Goal: Find contact information: Find contact information

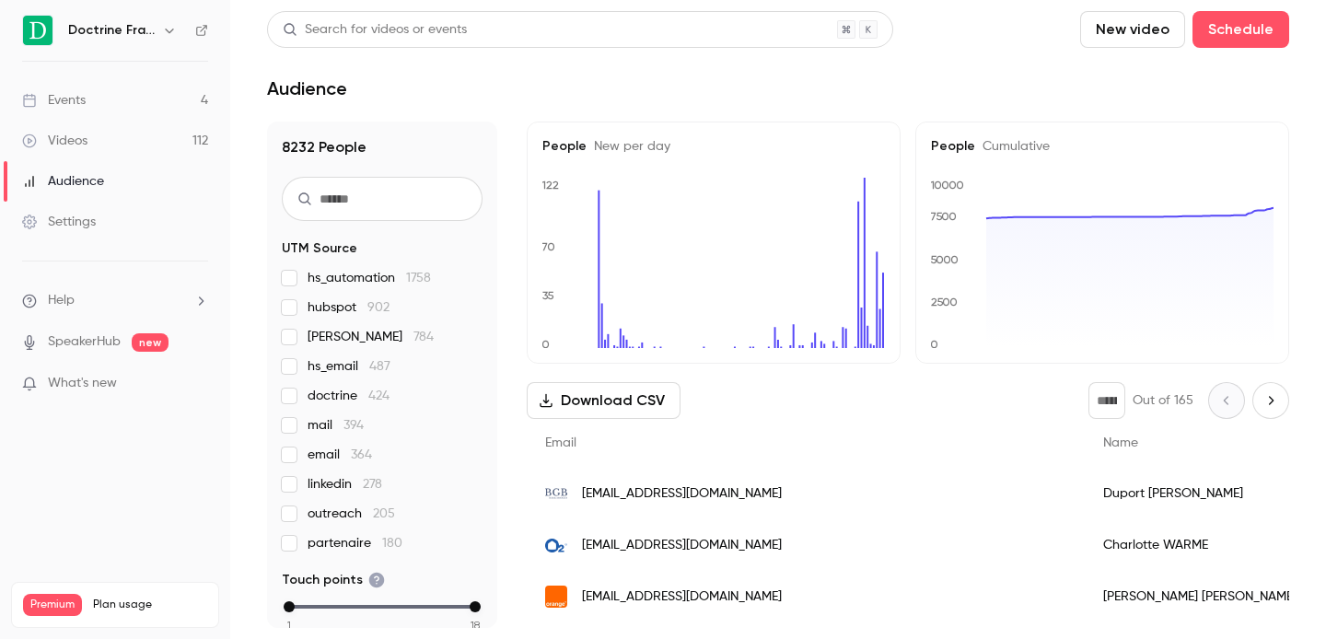
click at [166, 29] on icon "button" at bounding box center [169, 30] width 15 height 15
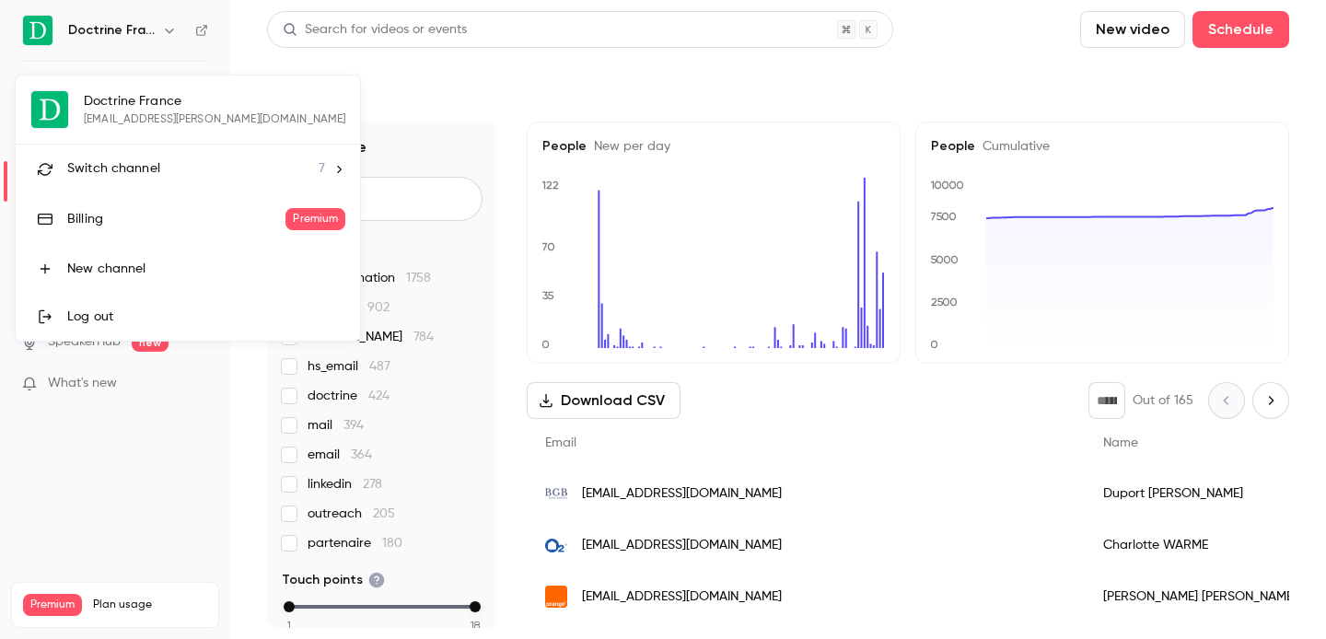
click at [160, 169] on div "Switch channel 7" at bounding box center [196, 168] width 258 height 19
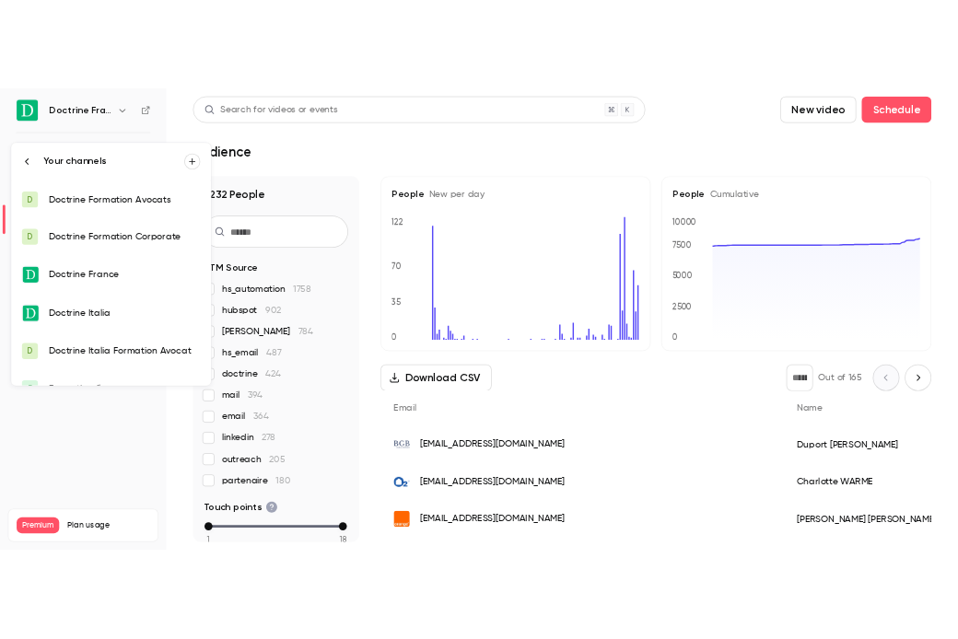
scroll to position [81, 0]
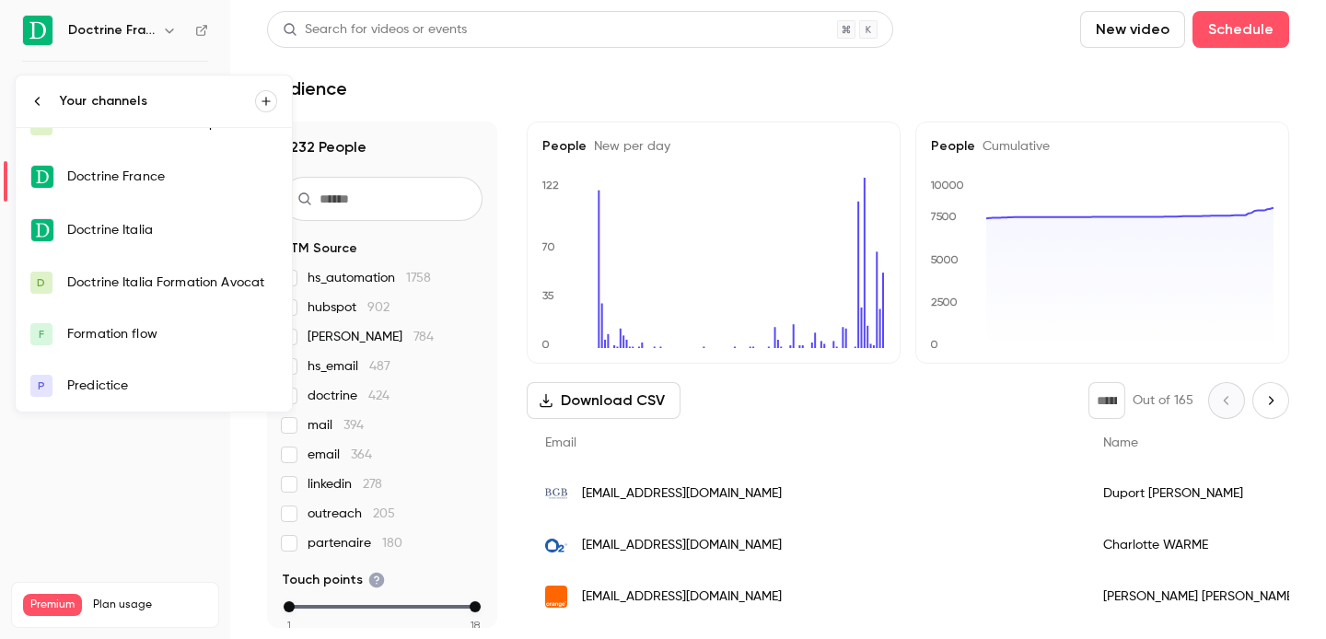
click at [144, 338] on div "Formation flow" at bounding box center [172, 334] width 210 height 18
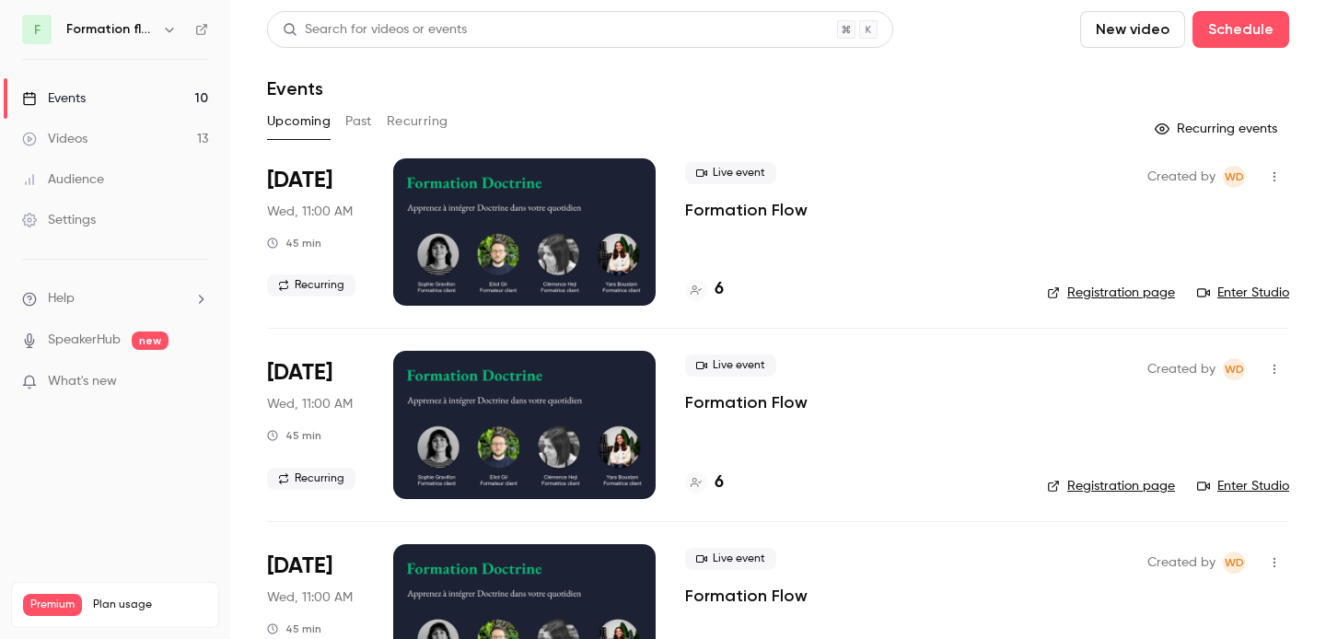
click at [364, 113] on button "Past" at bounding box center [358, 121] width 27 height 29
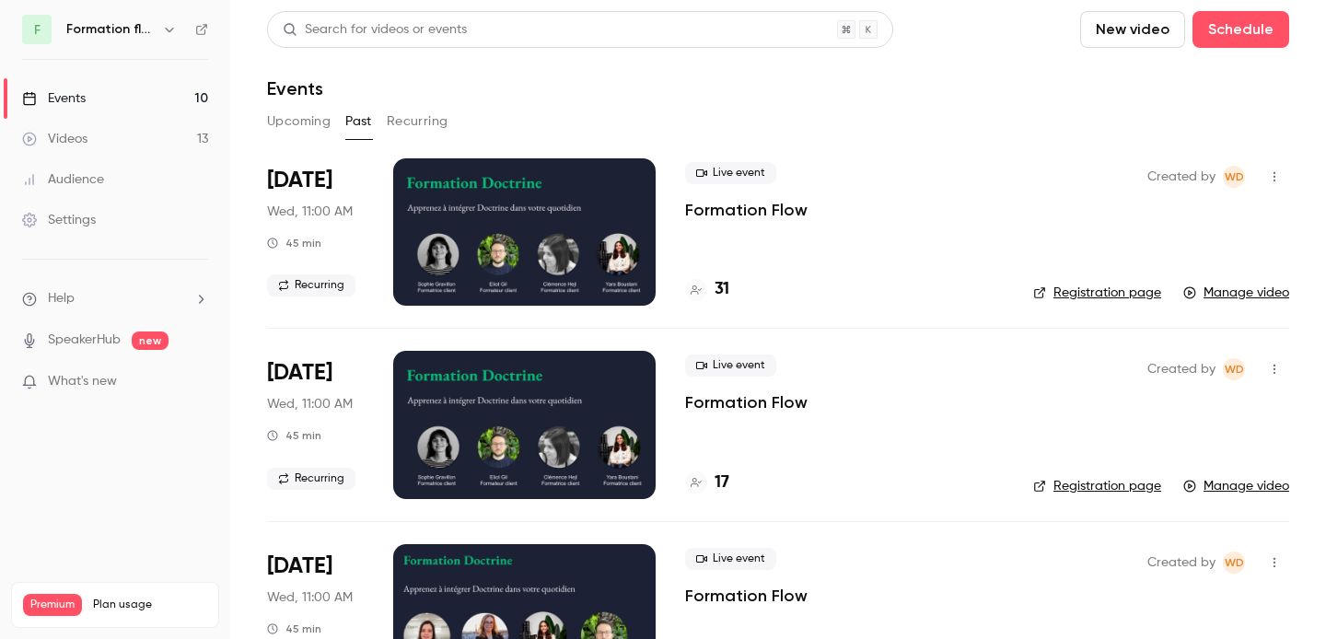
click at [711, 293] on div "31" at bounding box center [707, 289] width 44 height 25
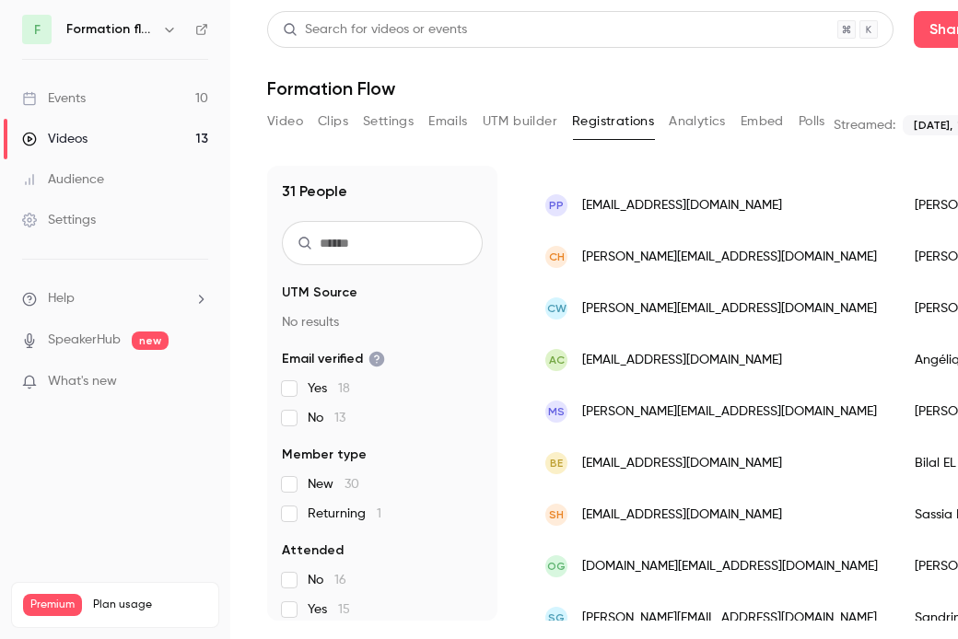
scroll to position [341, 0]
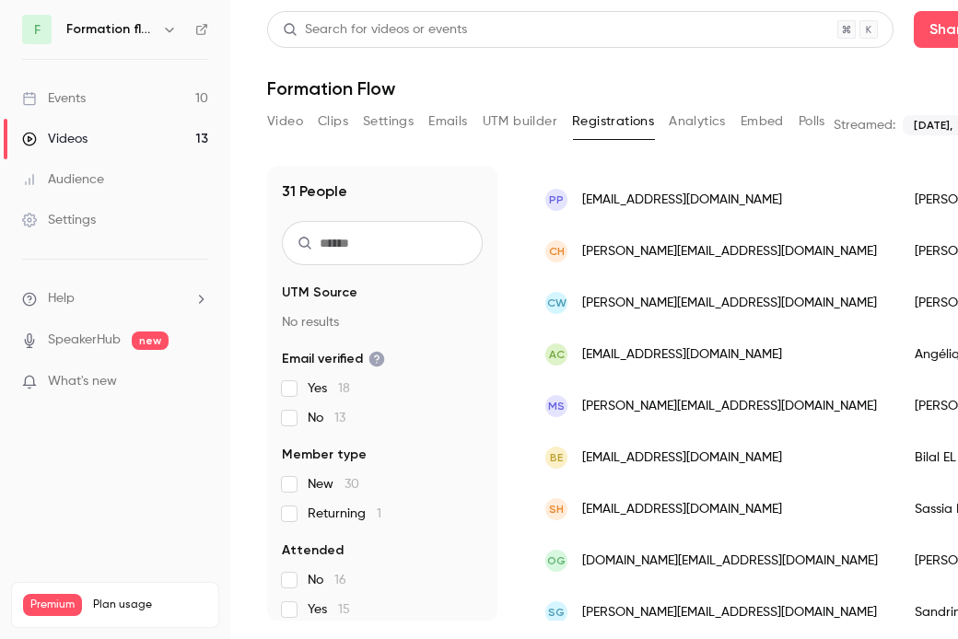
click at [670, 195] on span "p.parniere@sp-avocats.fr" at bounding box center [682, 200] width 200 height 19
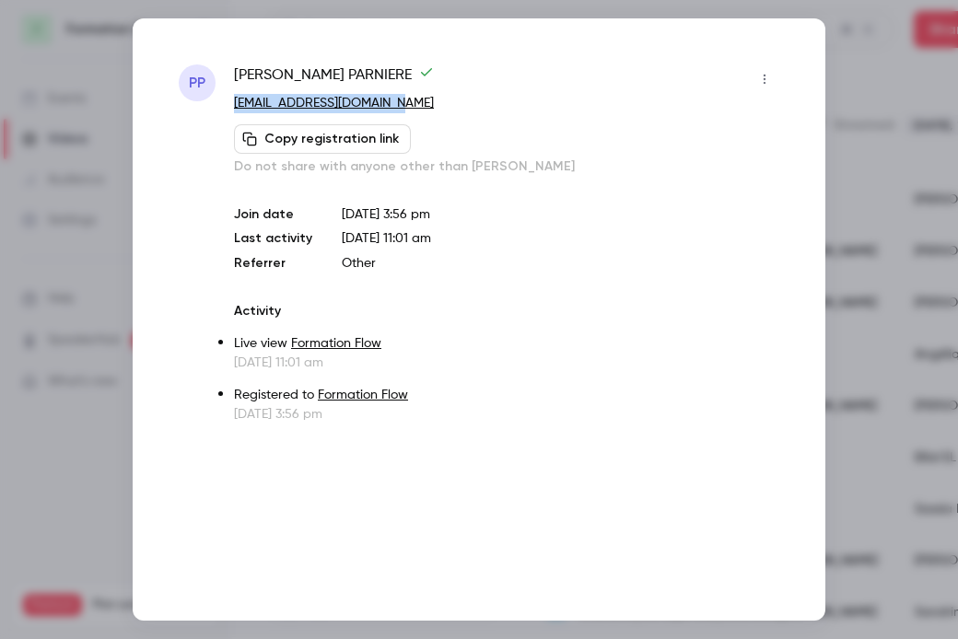
click at [917, 131] on div at bounding box center [479, 319] width 958 height 639
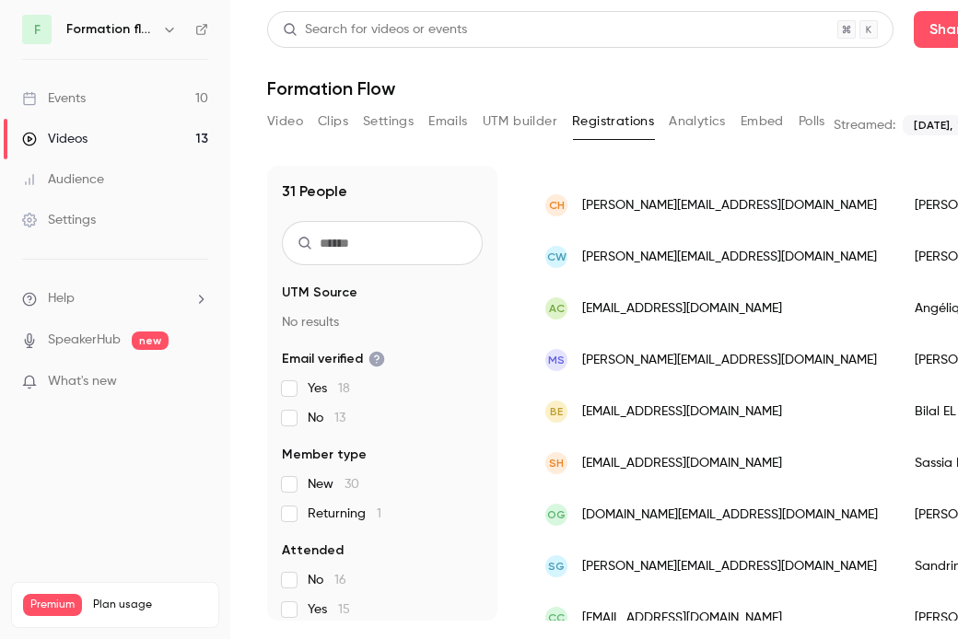
scroll to position [398, 0]
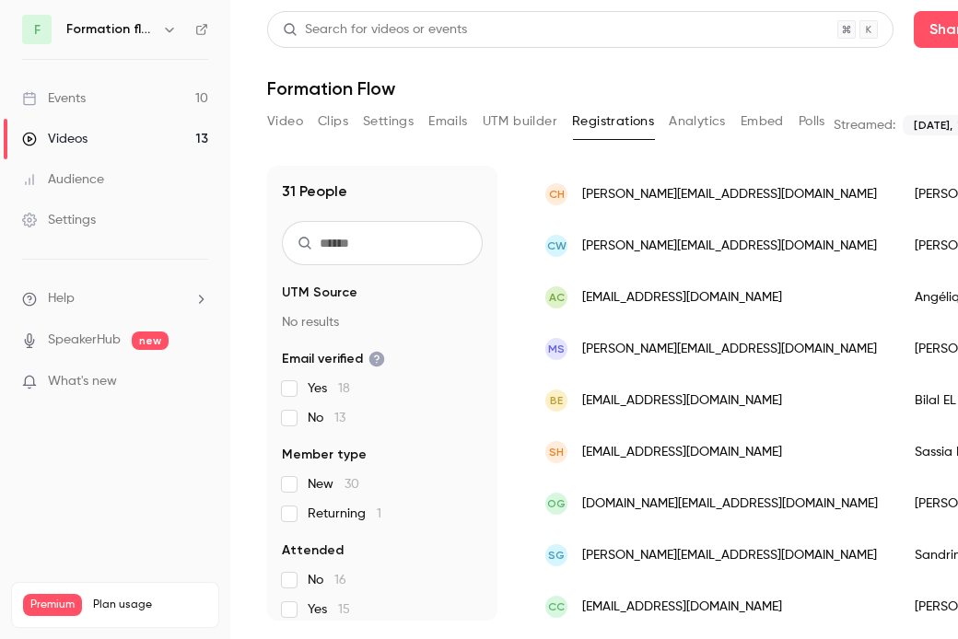
click at [646, 195] on span "c.houillon@sp-avocats.fr" at bounding box center [729, 194] width 295 height 19
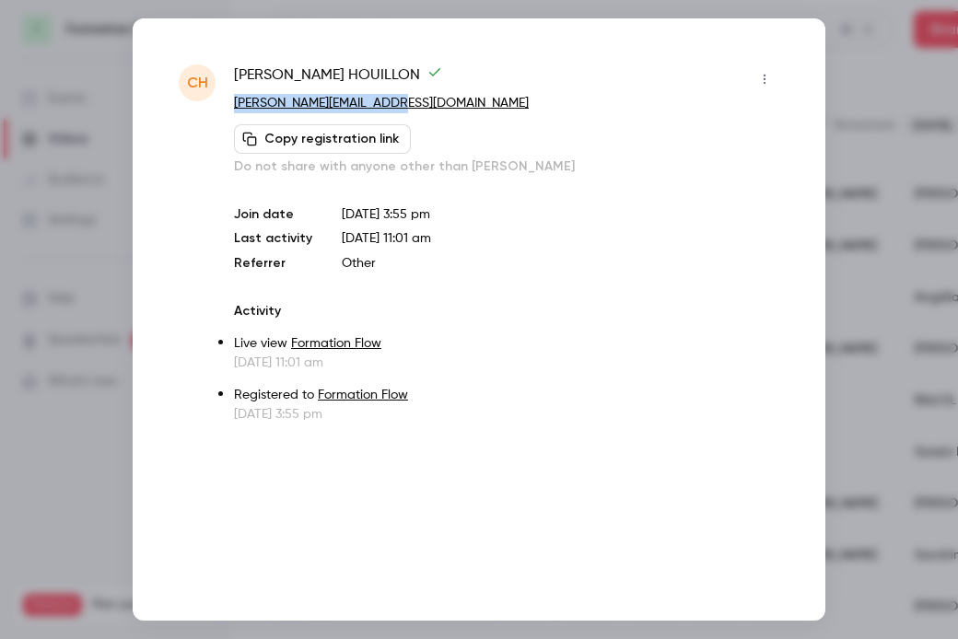
click at [852, 204] on div at bounding box center [479, 319] width 958 height 639
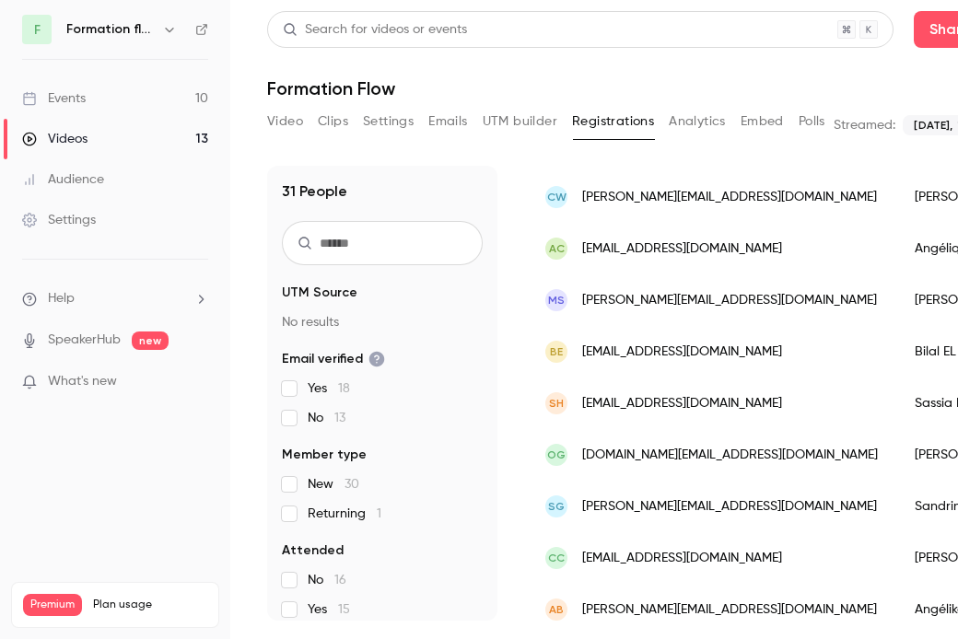
scroll to position [448, 0]
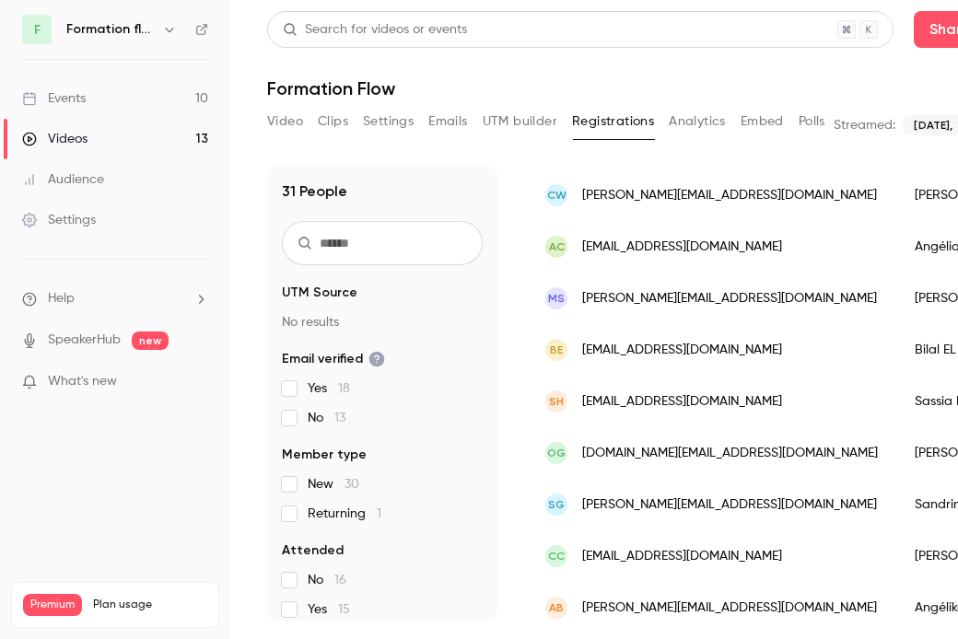
click at [638, 200] on span "c.widmaier@sp-avocats.fr" at bounding box center [729, 195] width 295 height 19
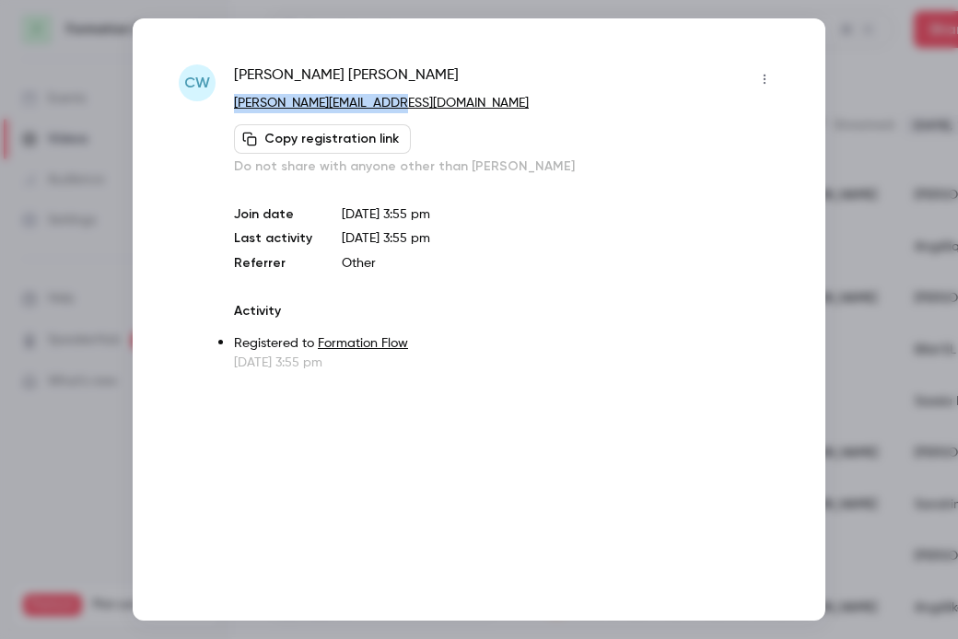
click at [878, 152] on div at bounding box center [479, 319] width 958 height 639
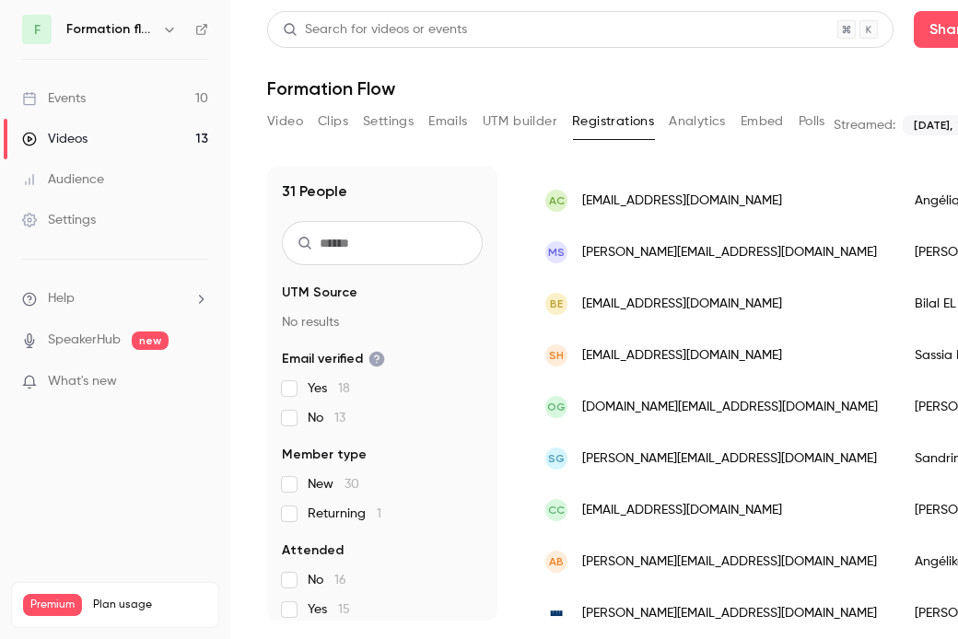
scroll to position [501, 0]
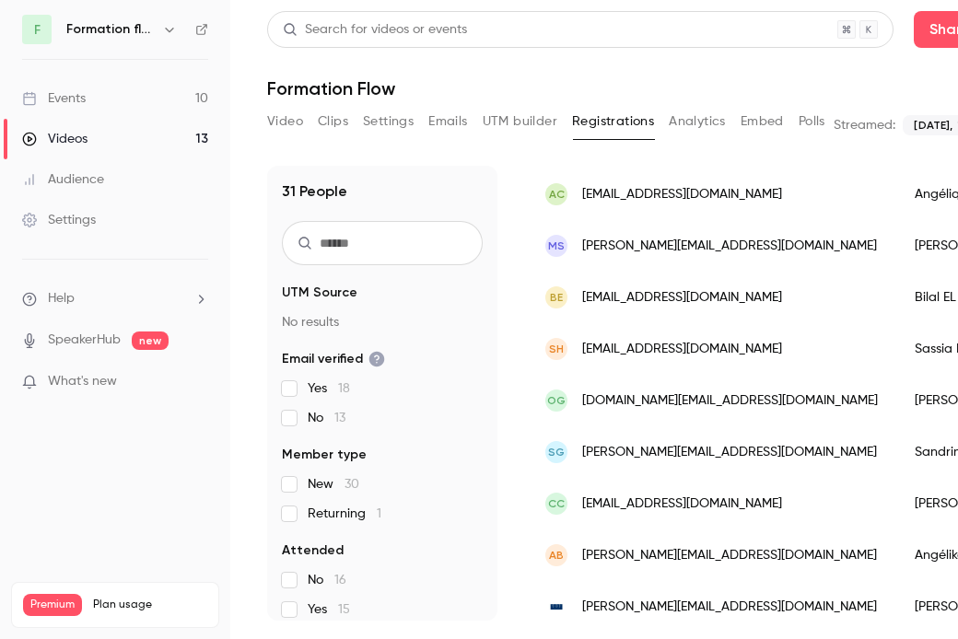
click at [659, 190] on span "a.cove@sp-avocats.fr" at bounding box center [682, 194] width 200 height 19
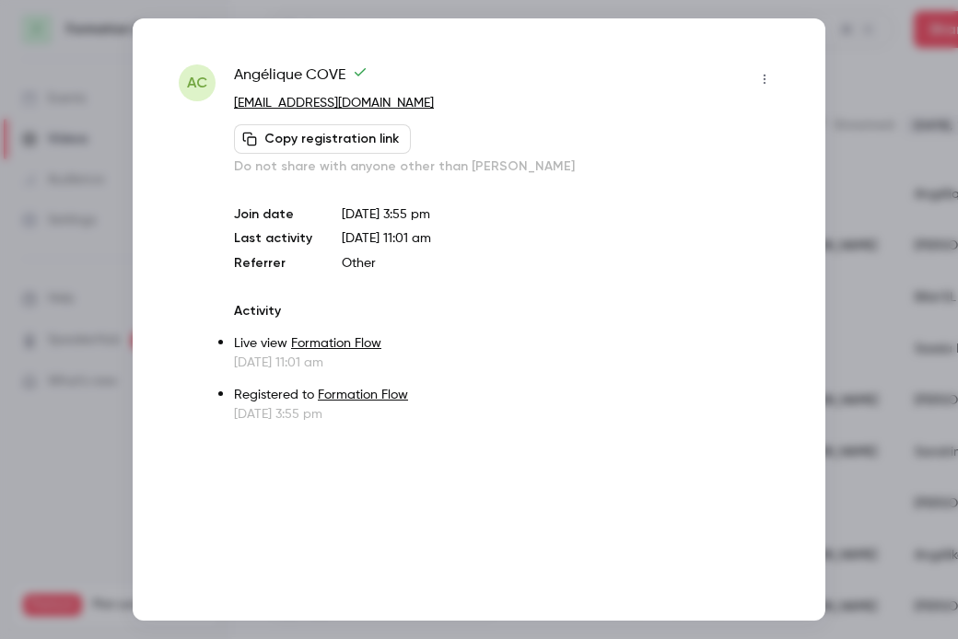
click at [873, 139] on div at bounding box center [479, 319] width 958 height 639
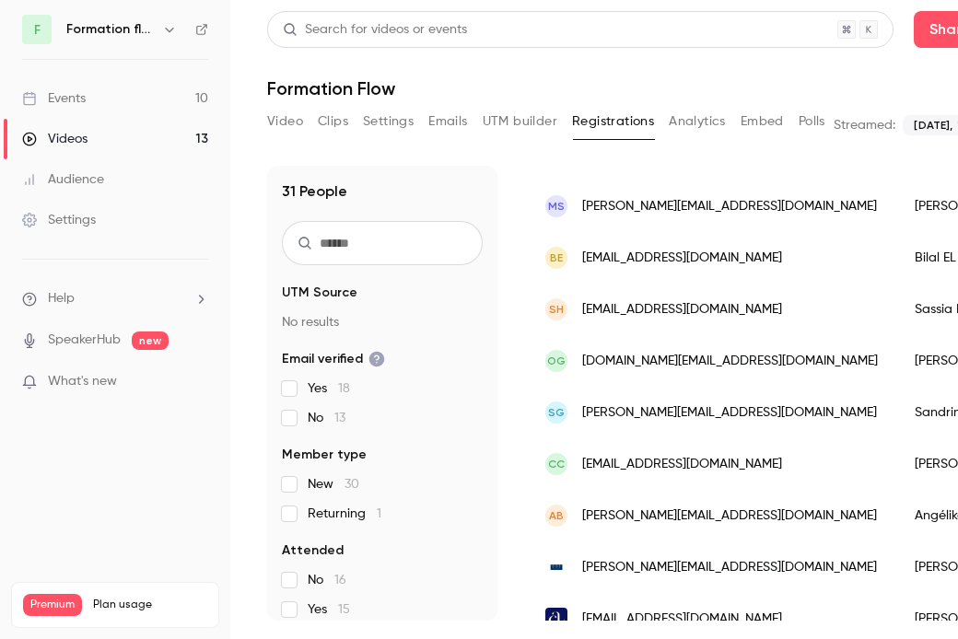
scroll to position [557, 0]
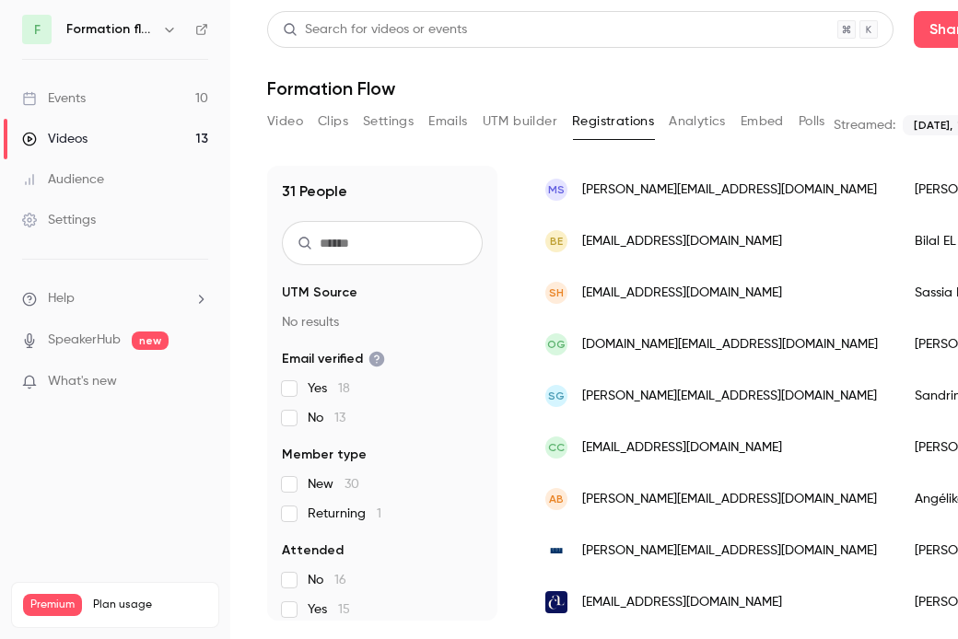
click at [677, 190] on span "m.schreckenberg@sp-avocats.fr" at bounding box center [729, 189] width 295 height 19
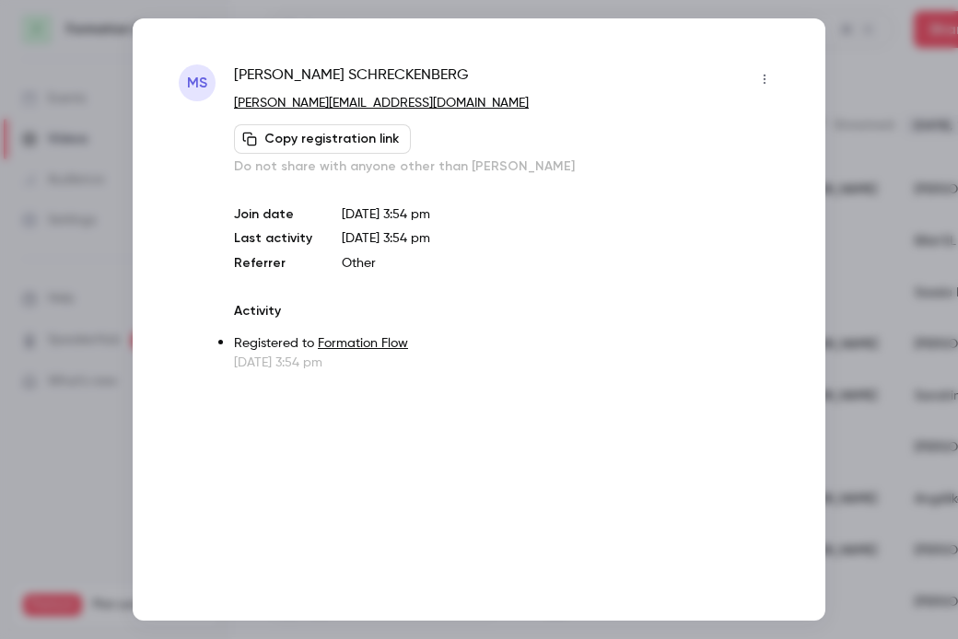
click at [849, 130] on div at bounding box center [479, 319] width 958 height 639
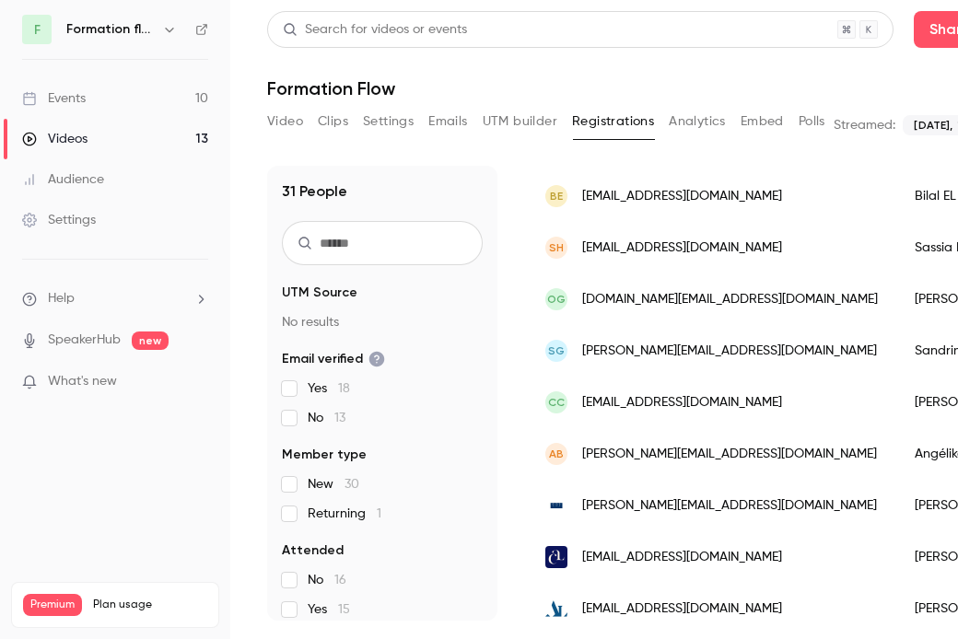
scroll to position [610, 0]
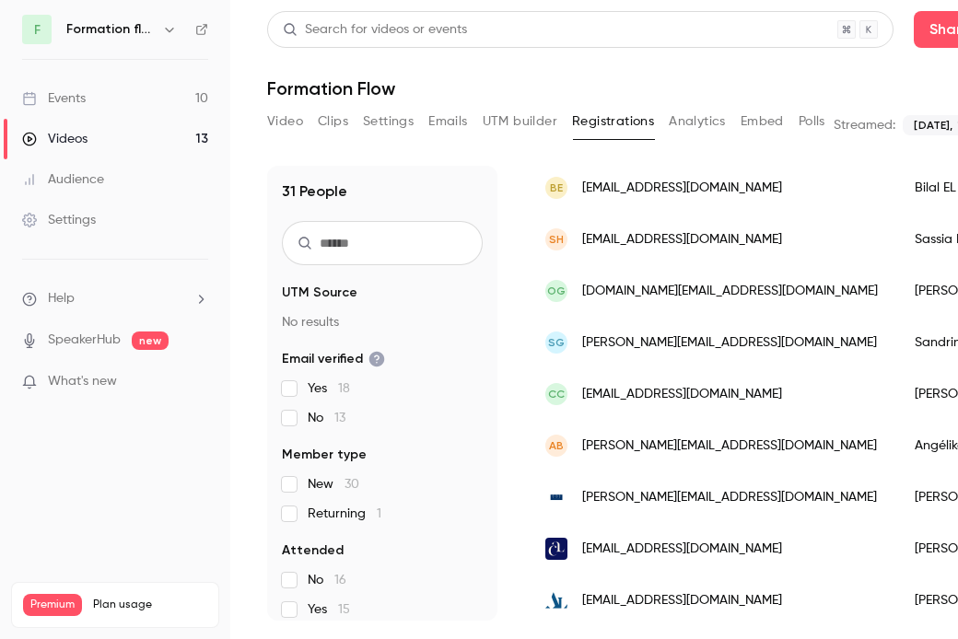
click at [664, 189] on span "b.elmahfoudi@sp-avocats.fr" at bounding box center [682, 188] width 200 height 19
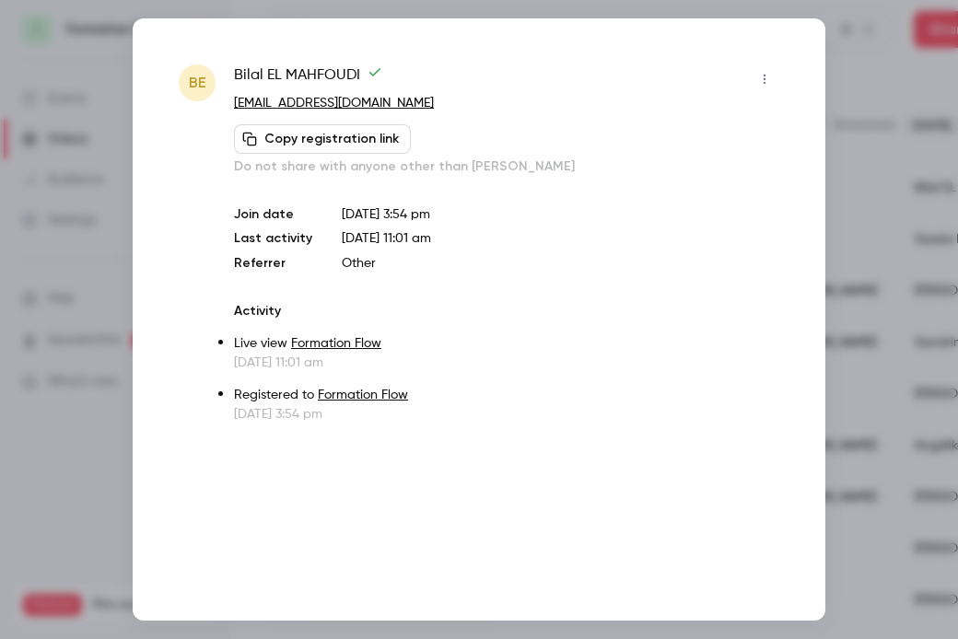
click at [870, 99] on div at bounding box center [479, 319] width 958 height 639
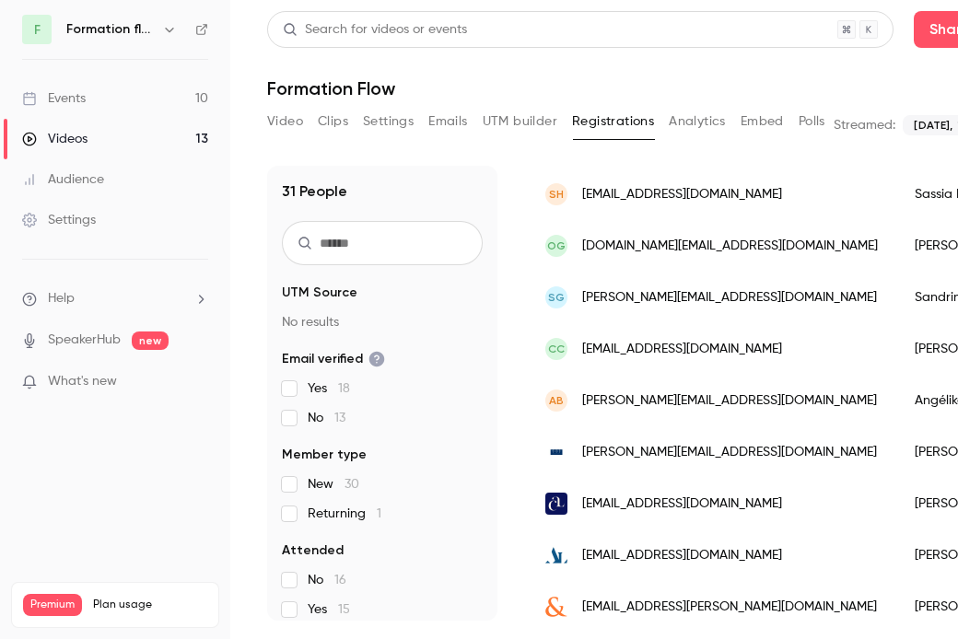
scroll to position [660, 0]
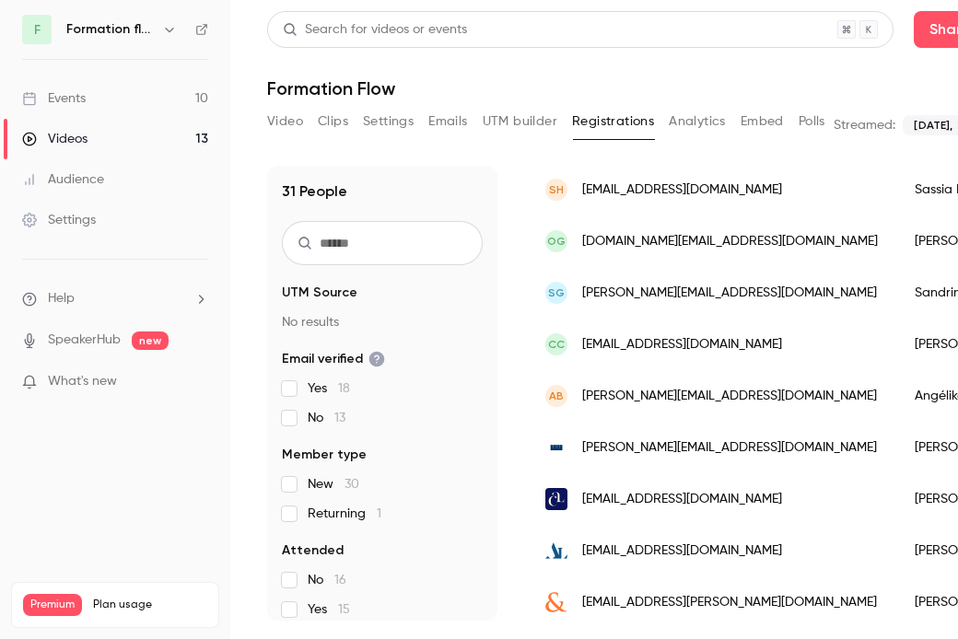
click at [662, 192] on span "s.hanscotte@sp-avocats.fr" at bounding box center [682, 189] width 200 height 19
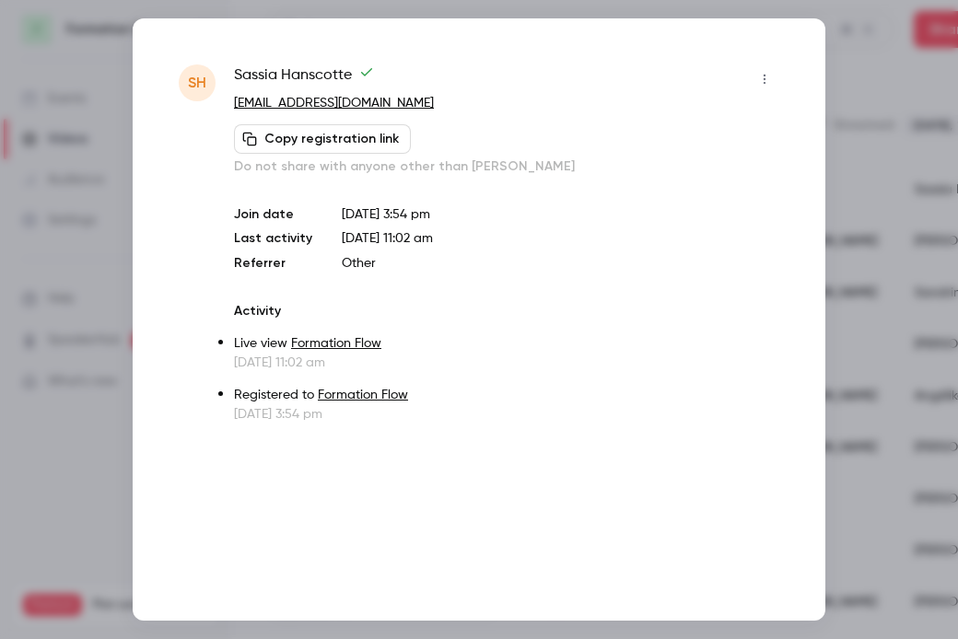
click at [909, 196] on div at bounding box center [479, 319] width 958 height 639
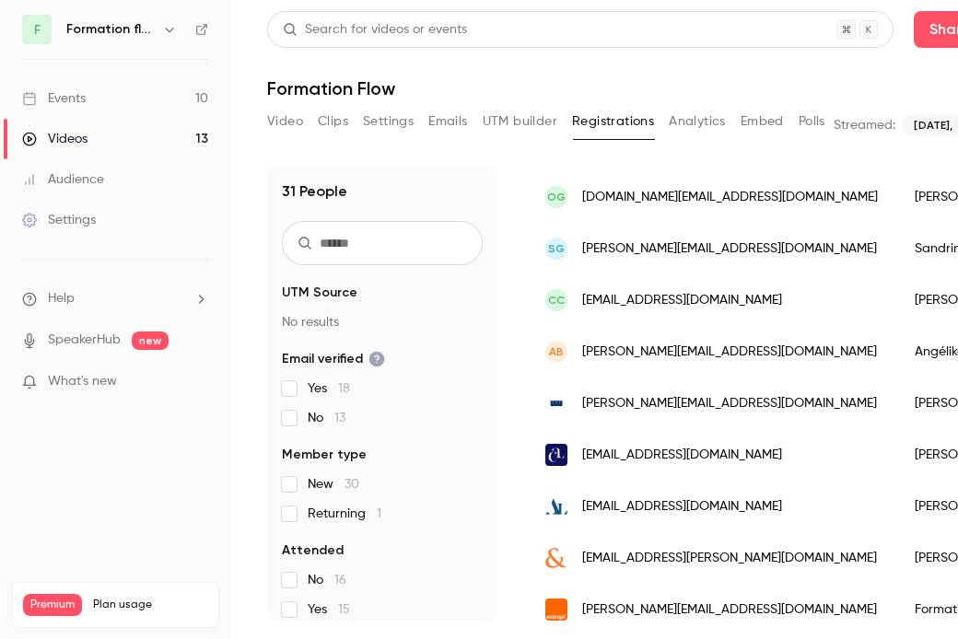
scroll to position [703, 0]
click at [668, 208] on div "OG o.gal@sp-avocats.fr" at bounding box center [711, 198] width 369 height 52
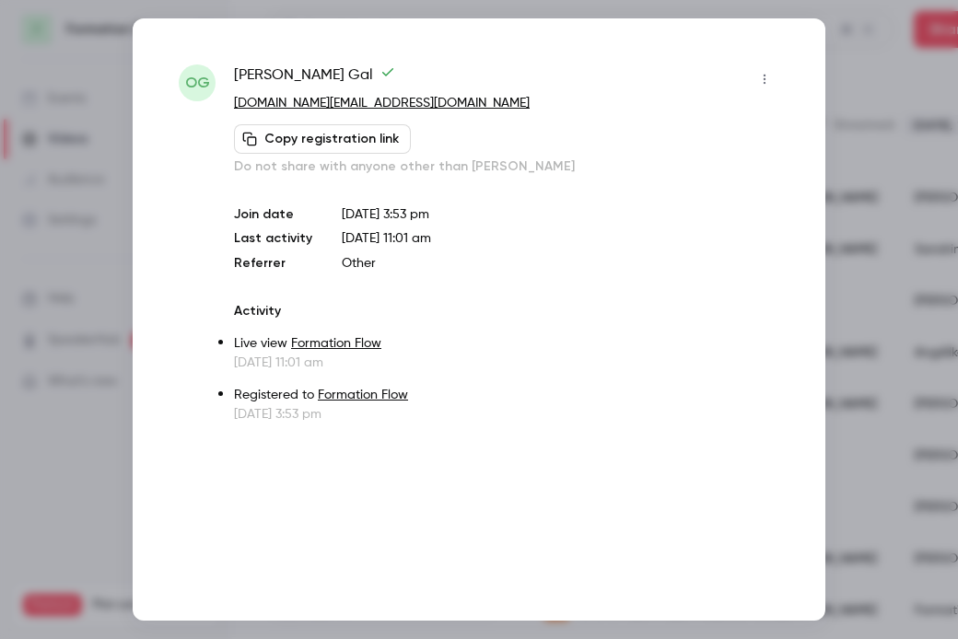
click at [880, 278] on div at bounding box center [479, 319] width 958 height 639
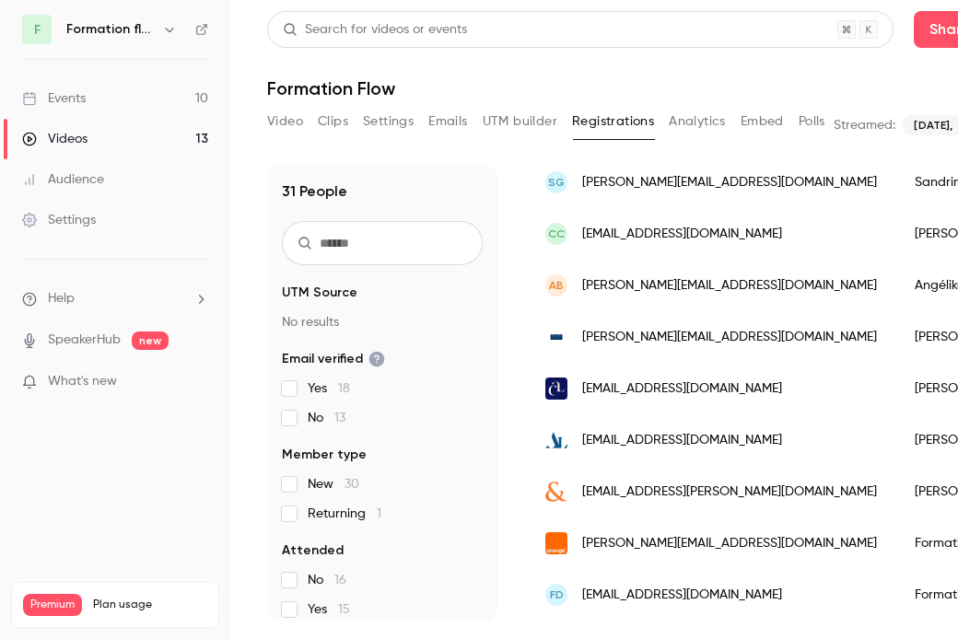
scroll to position [761, 0]
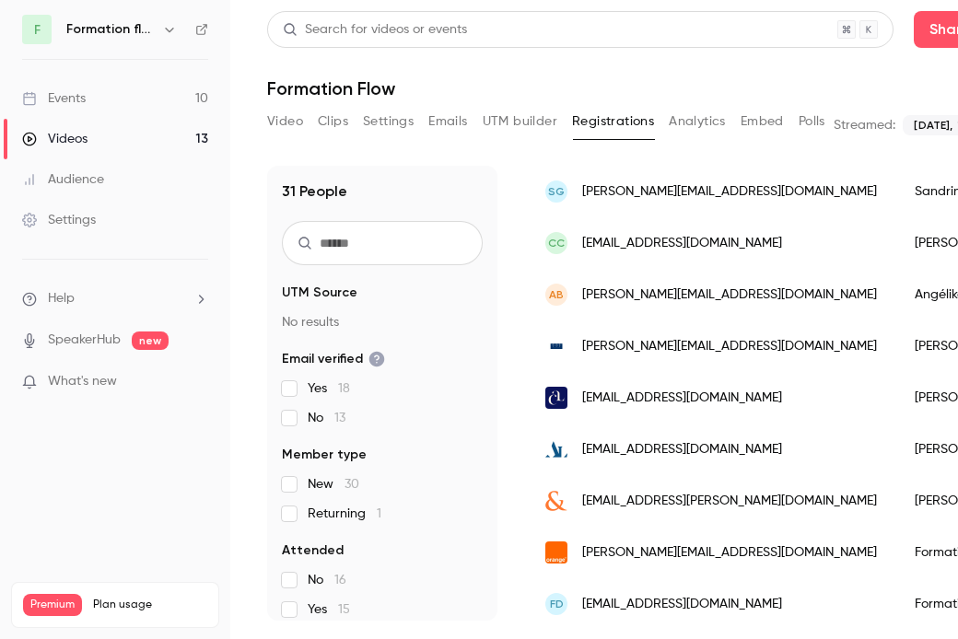
click at [666, 206] on div "SG s.giuntini@sp-avocats.fr" at bounding box center [711, 192] width 369 height 52
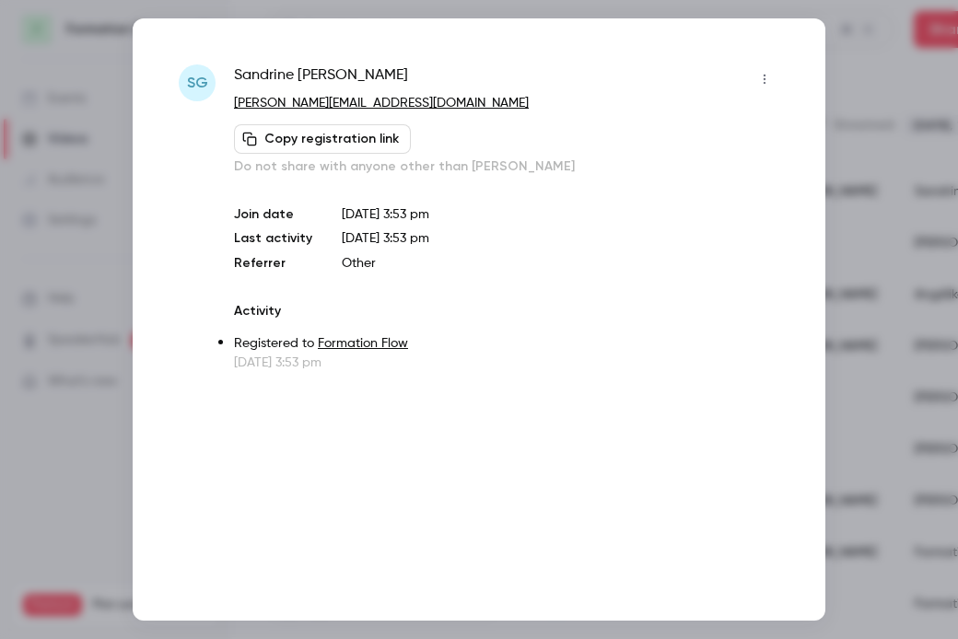
click at [854, 169] on div at bounding box center [479, 319] width 958 height 639
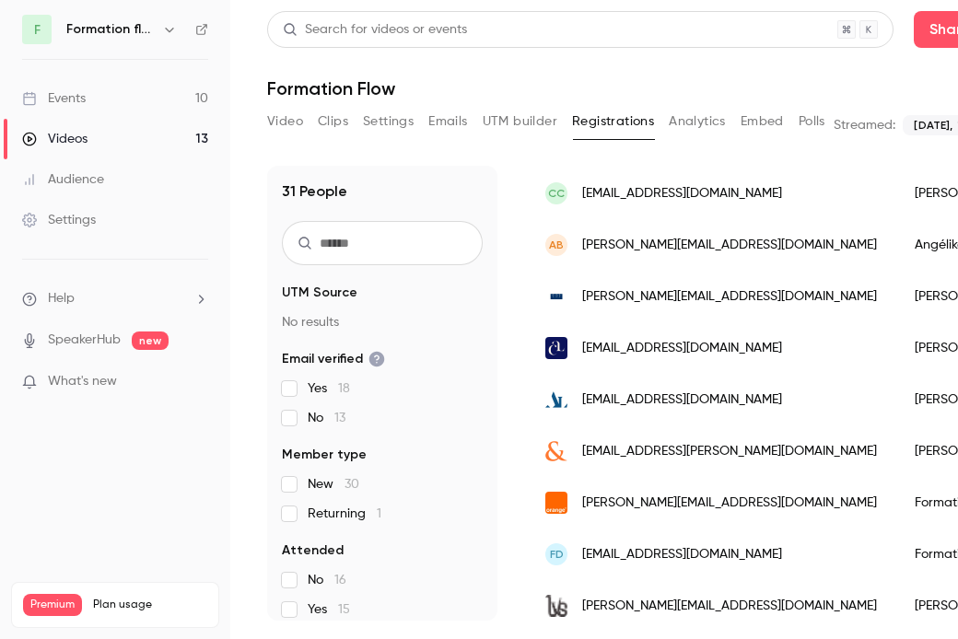
scroll to position [812, 0]
click at [682, 195] on span "c.chenderoff@sp-avocats.fr" at bounding box center [682, 192] width 200 height 19
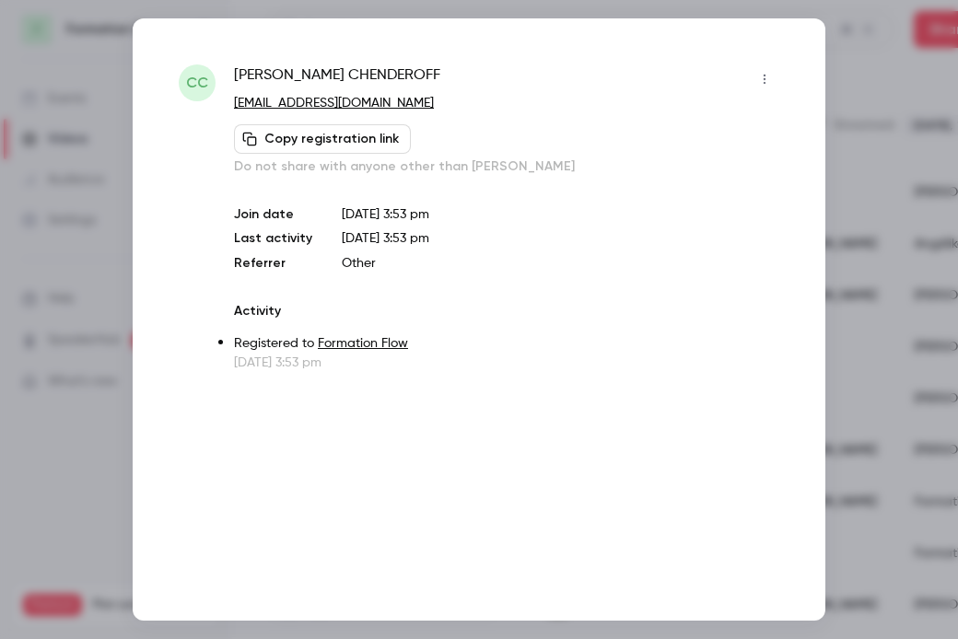
click at [895, 131] on div at bounding box center [479, 319] width 958 height 639
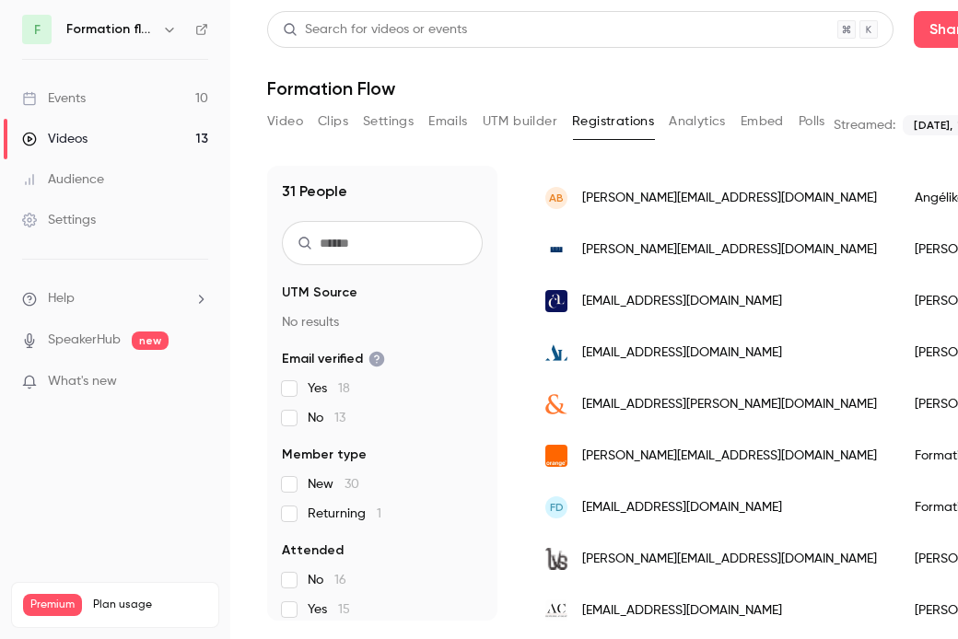
scroll to position [864, 0]
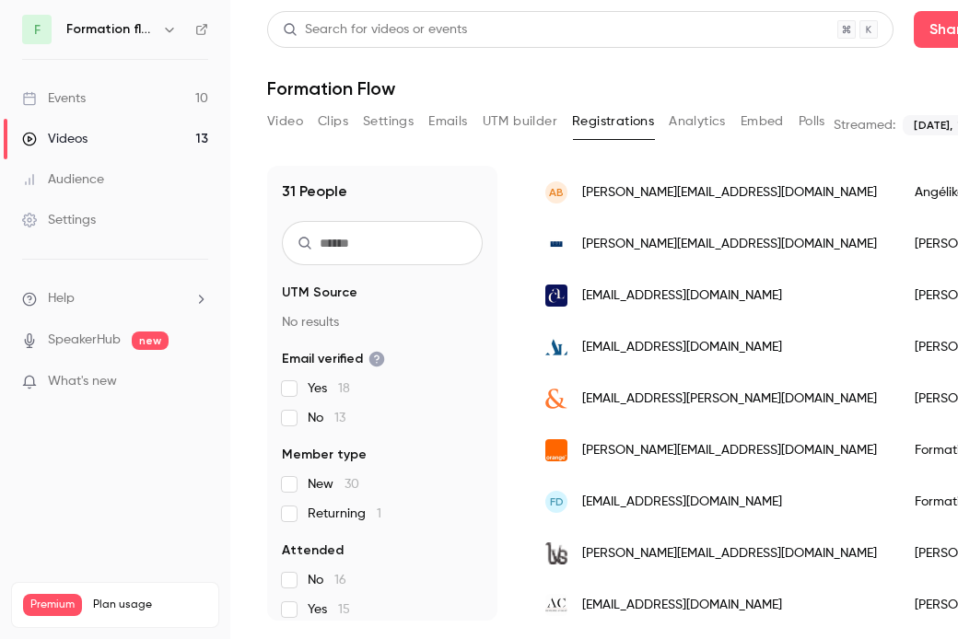
click at [671, 190] on span "a.baranowska@sp-avocats.fr" at bounding box center [729, 192] width 295 height 19
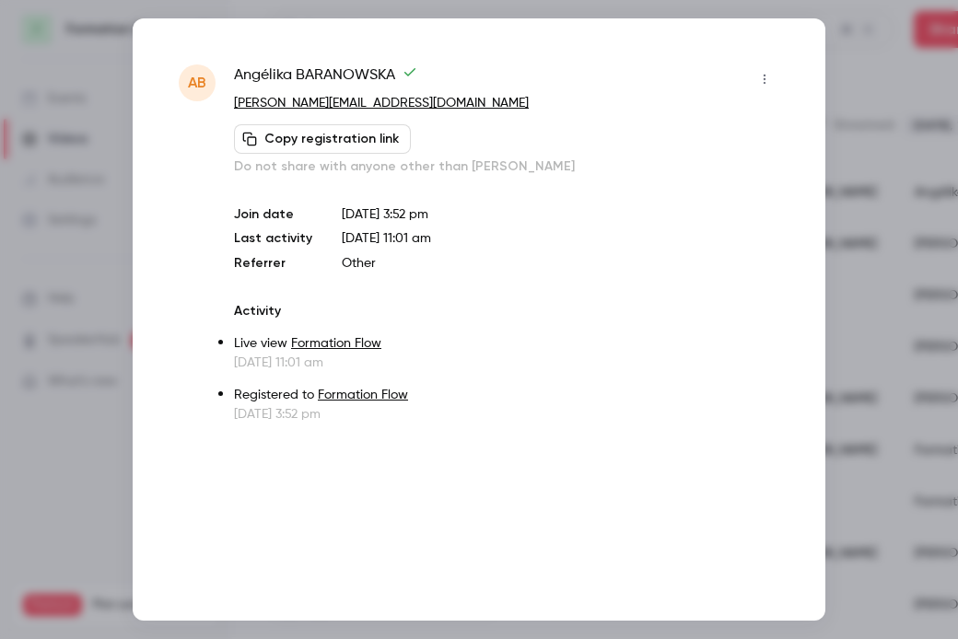
click at [855, 173] on div at bounding box center [479, 319] width 958 height 639
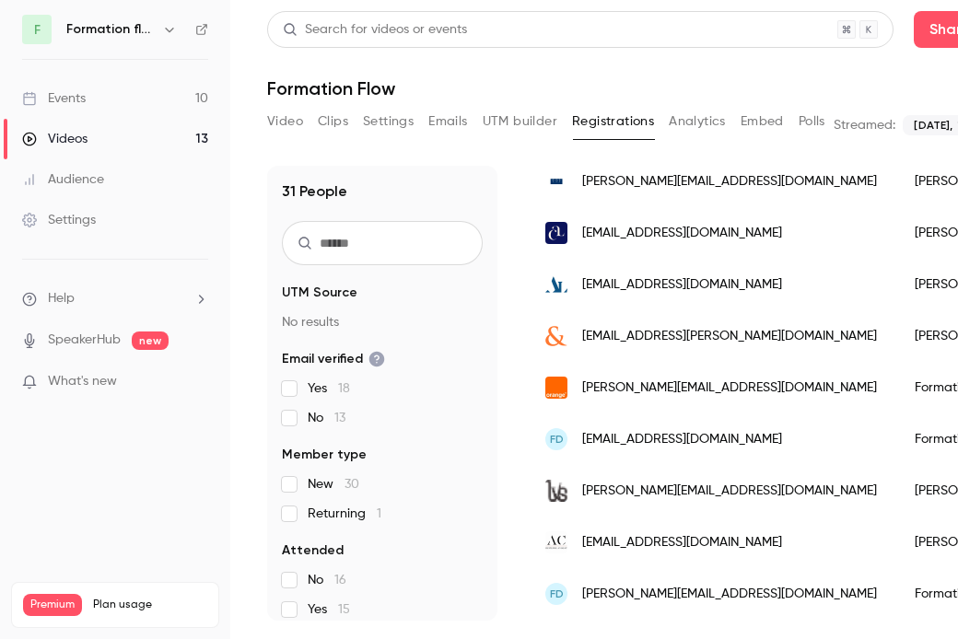
scroll to position [922, 0]
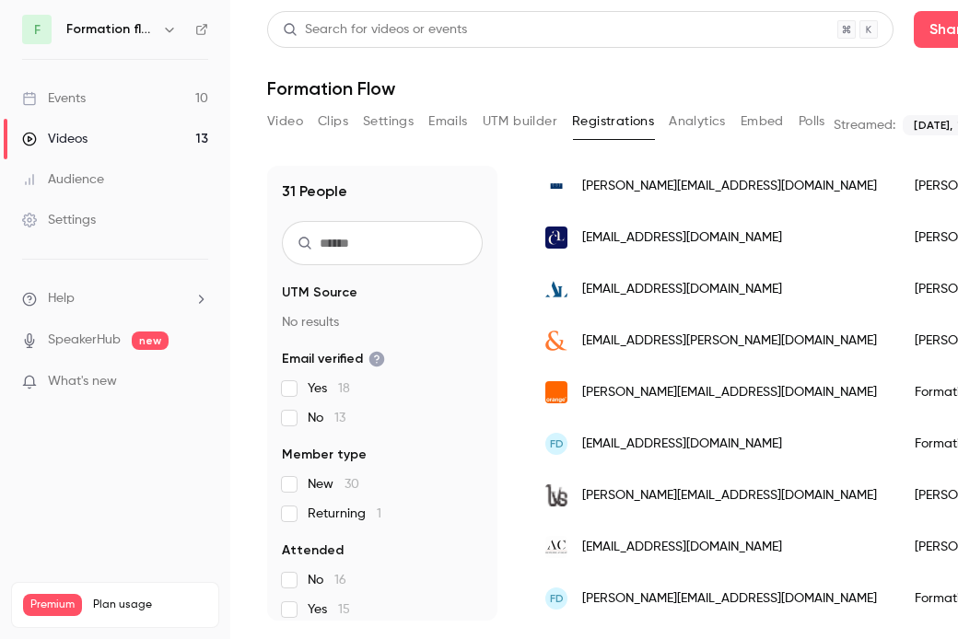
click at [711, 186] on span "alexandre.baudin@pactavocats.com" at bounding box center [729, 186] width 295 height 19
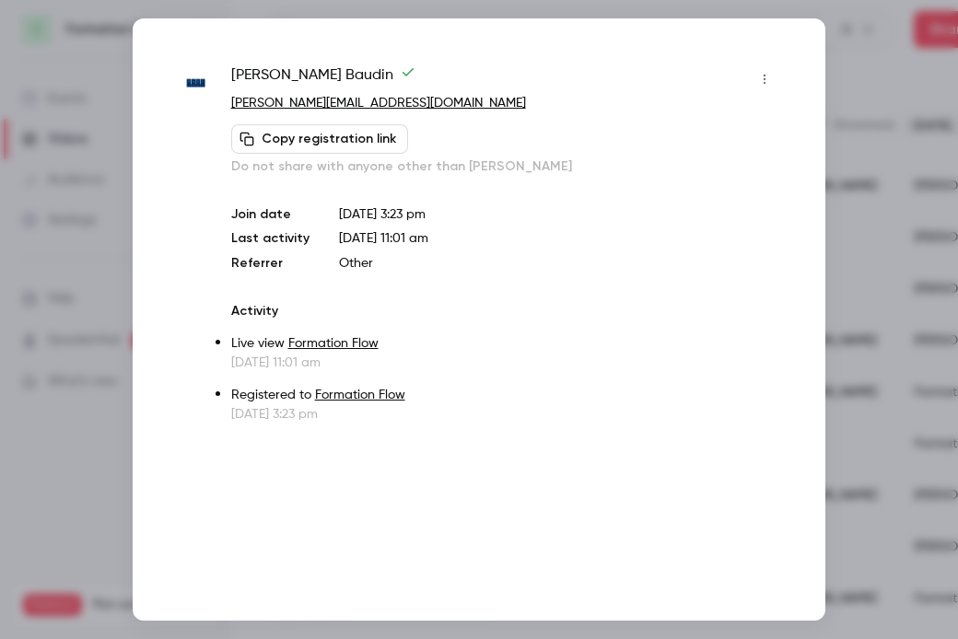
click at [885, 150] on div at bounding box center [479, 319] width 958 height 639
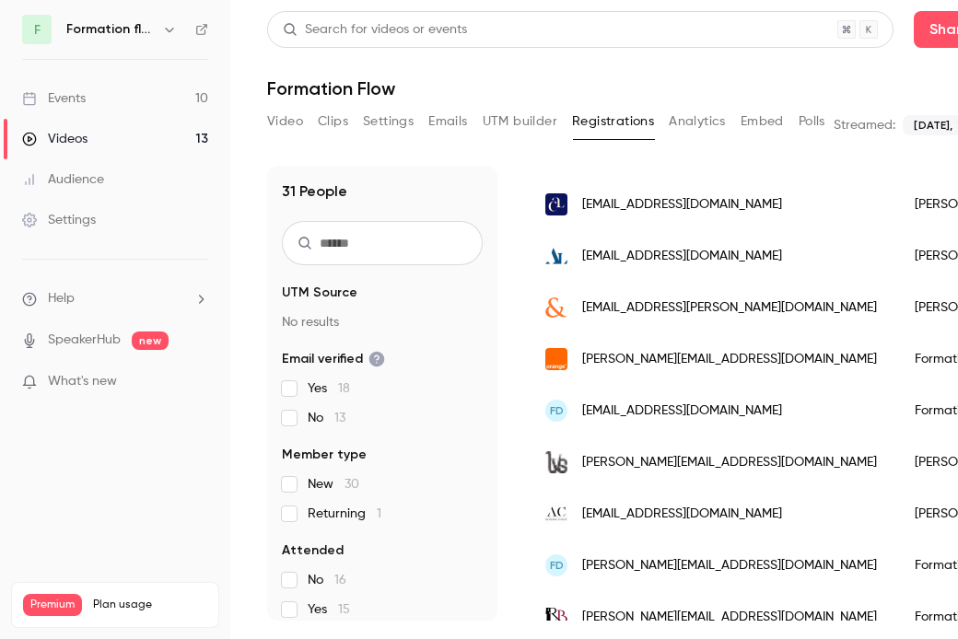
scroll to position [963, 0]
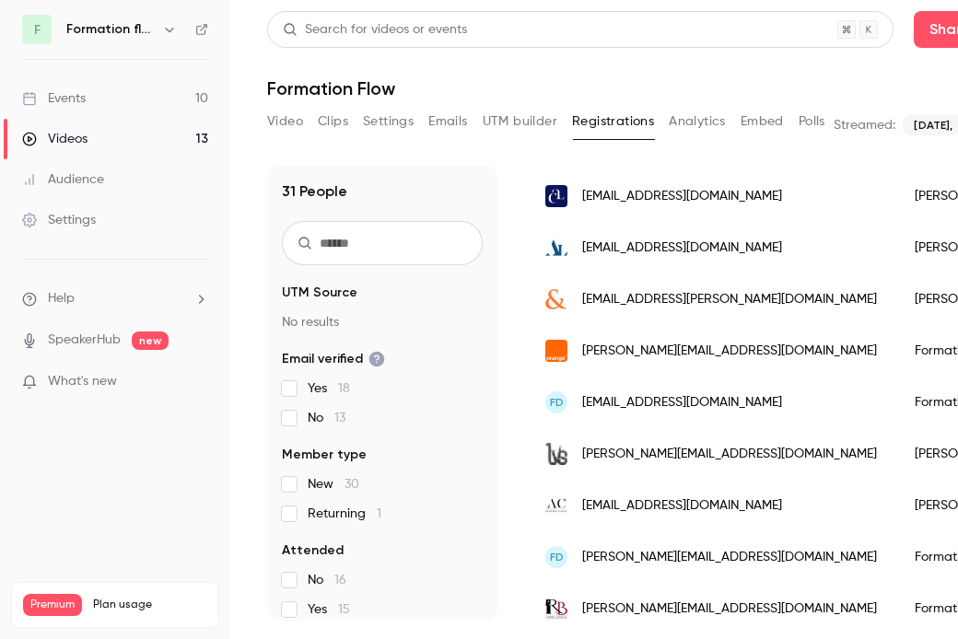
click at [679, 194] on span "clussault@cl-avocats.com" at bounding box center [682, 196] width 200 height 19
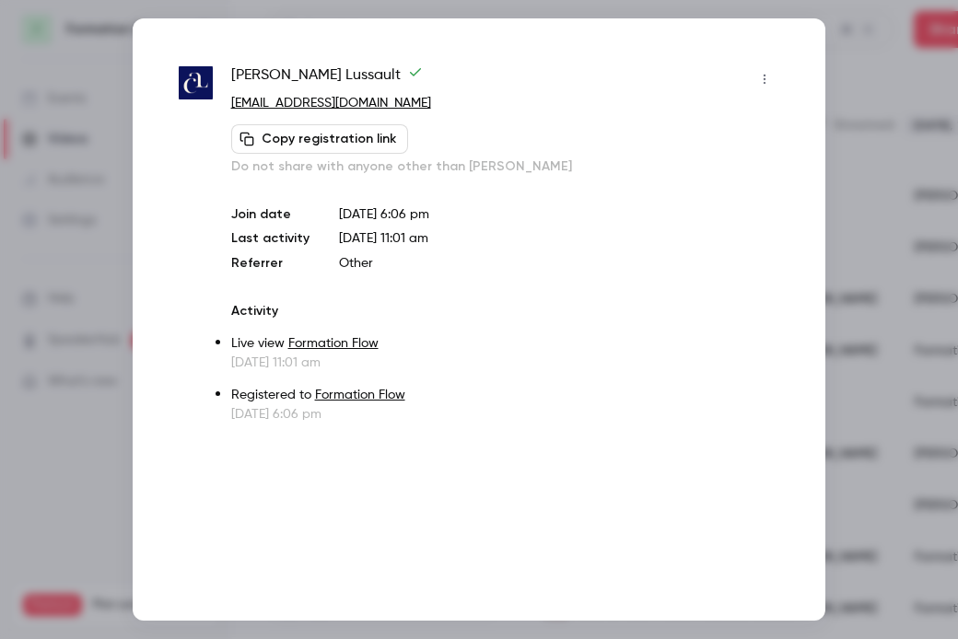
click at [870, 144] on div at bounding box center [479, 319] width 958 height 639
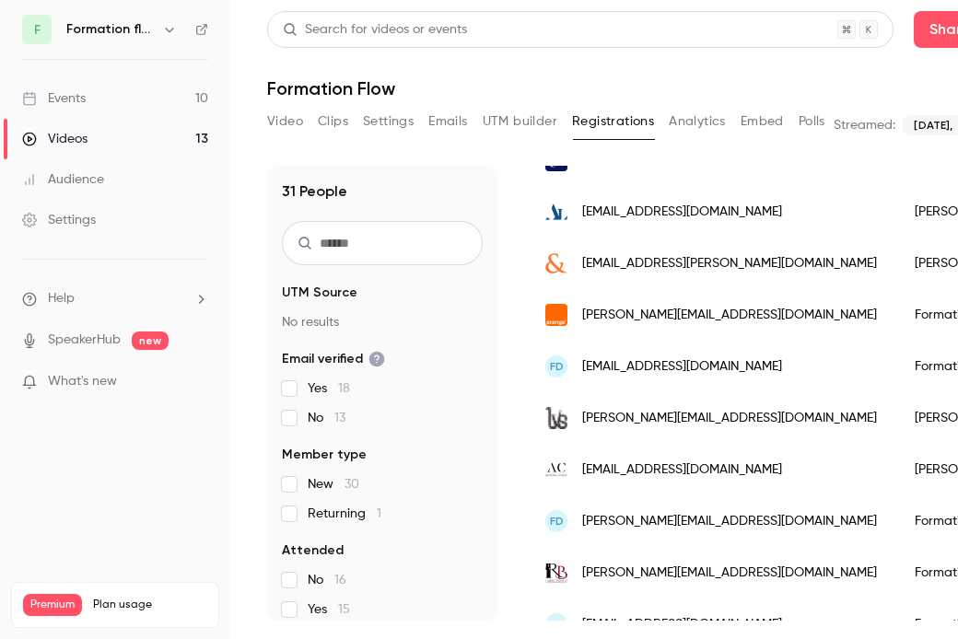
scroll to position [1005, 0]
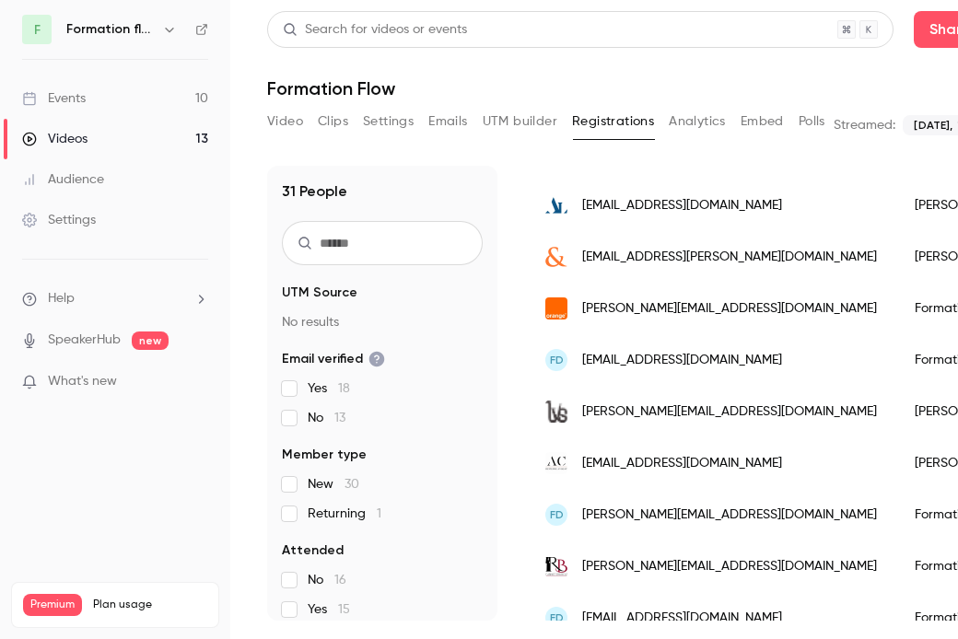
click at [693, 192] on div "mantoine@antoinelalance-avocats.com" at bounding box center [711, 206] width 369 height 52
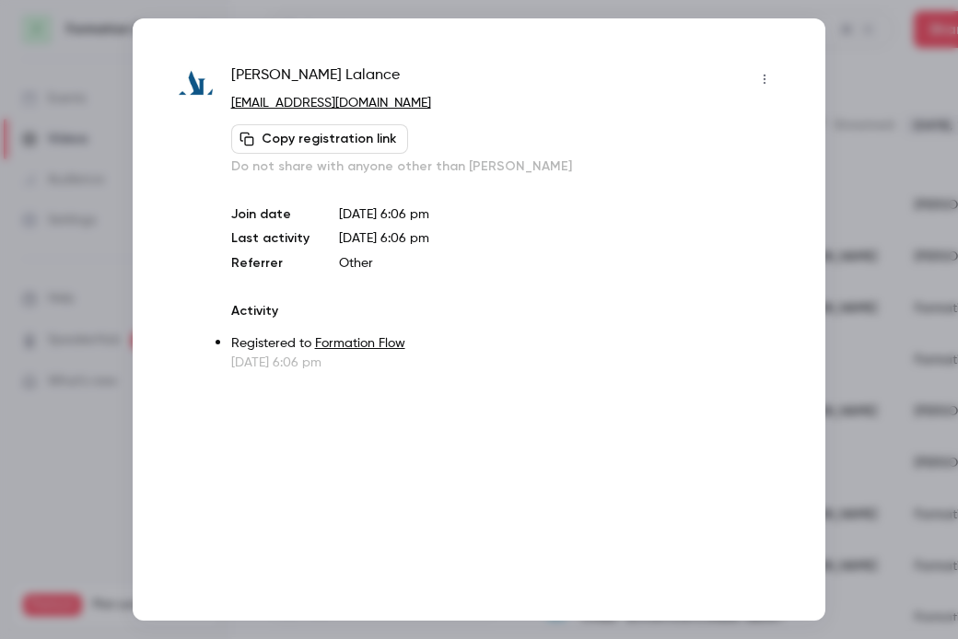
click at [883, 203] on div at bounding box center [479, 319] width 958 height 639
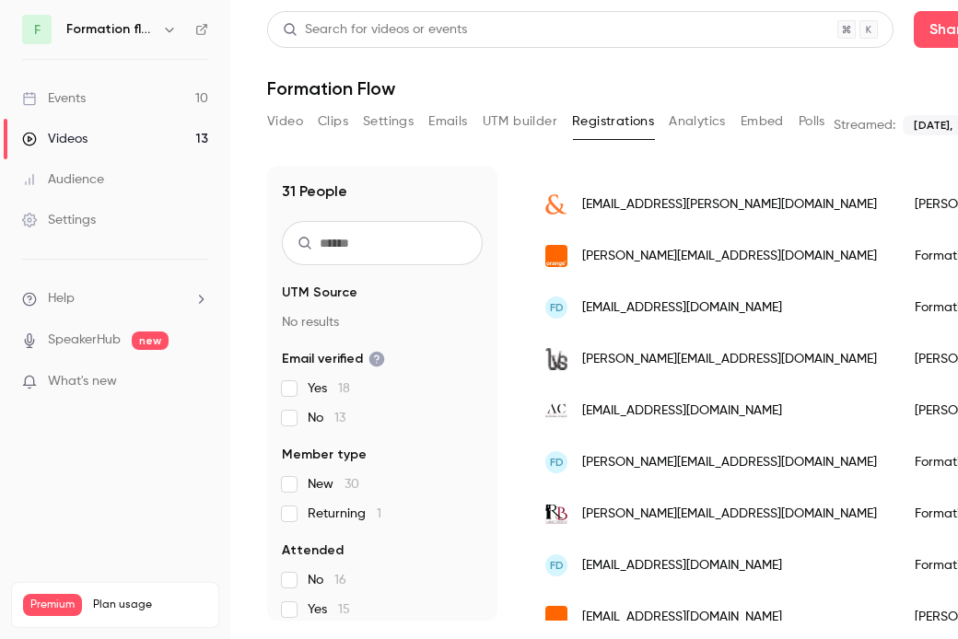
scroll to position [1064, 0]
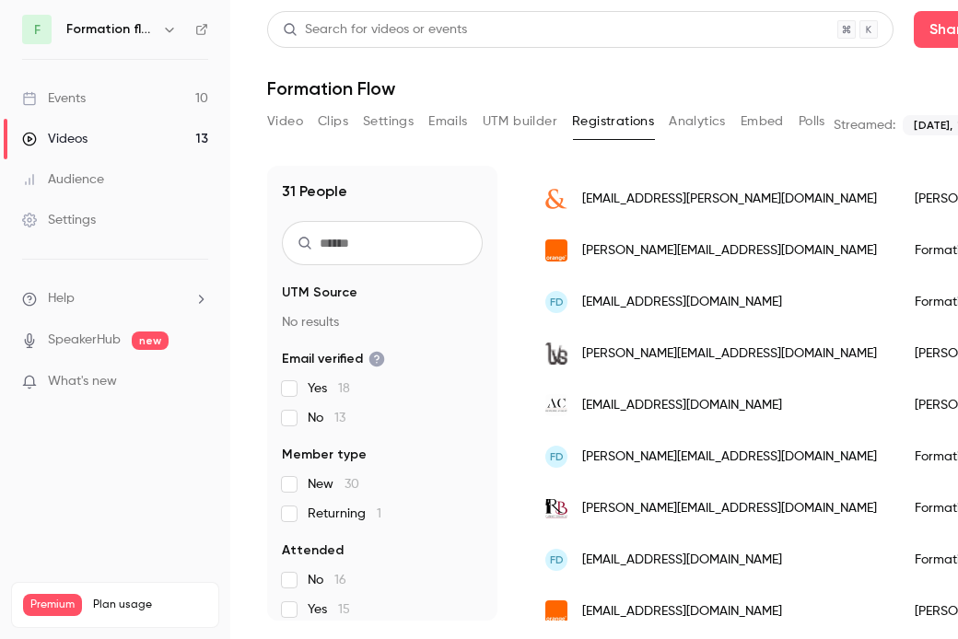
click at [667, 207] on span "jcaillaud@jensen-schweblin.com" at bounding box center [729, 199] width 295 height 19
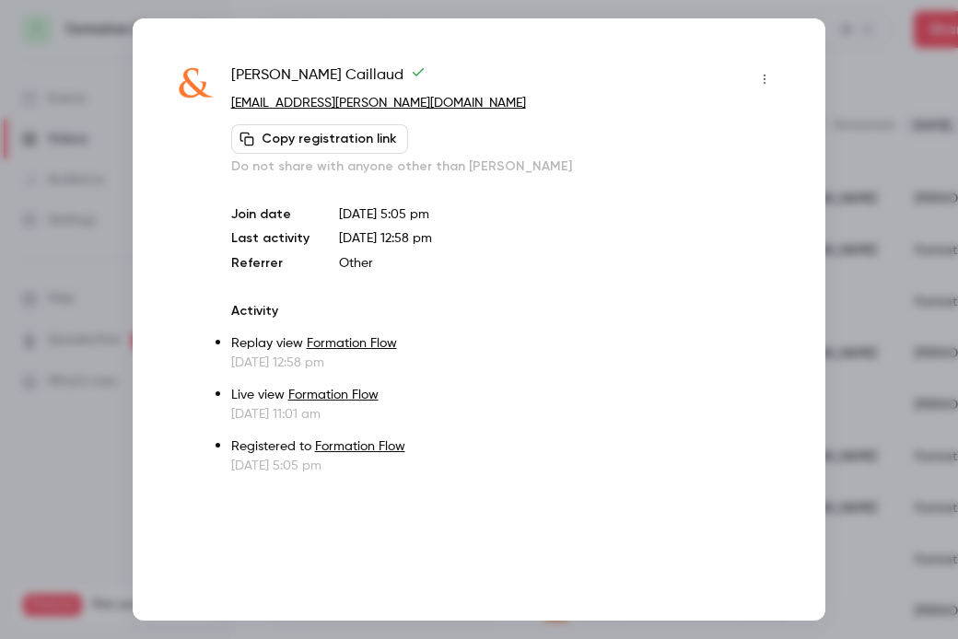
click at [925, 226] on div at bounding box center [479, 319] width 958 height 639
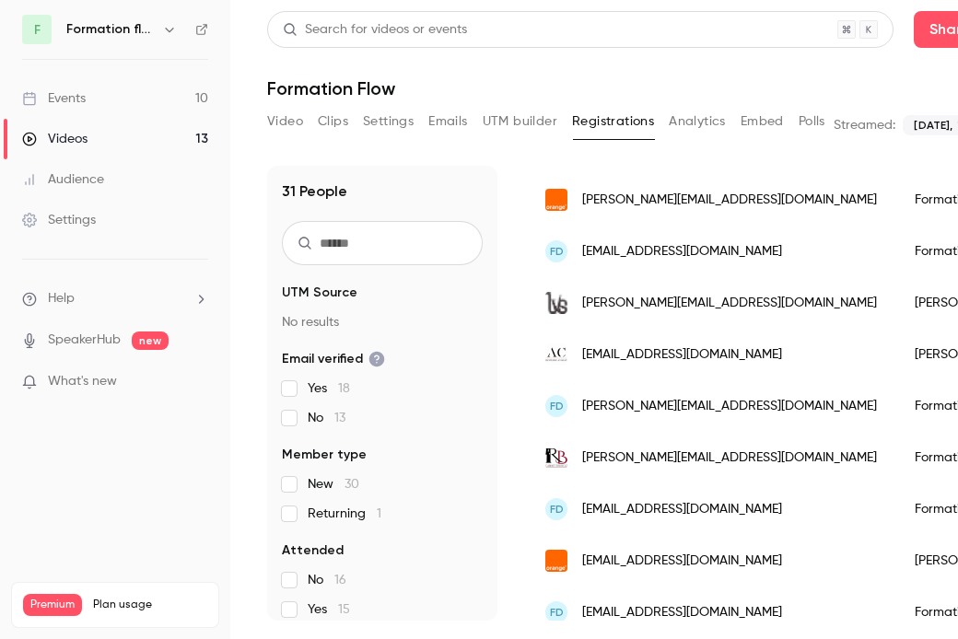
scroll to position [1118, 0]
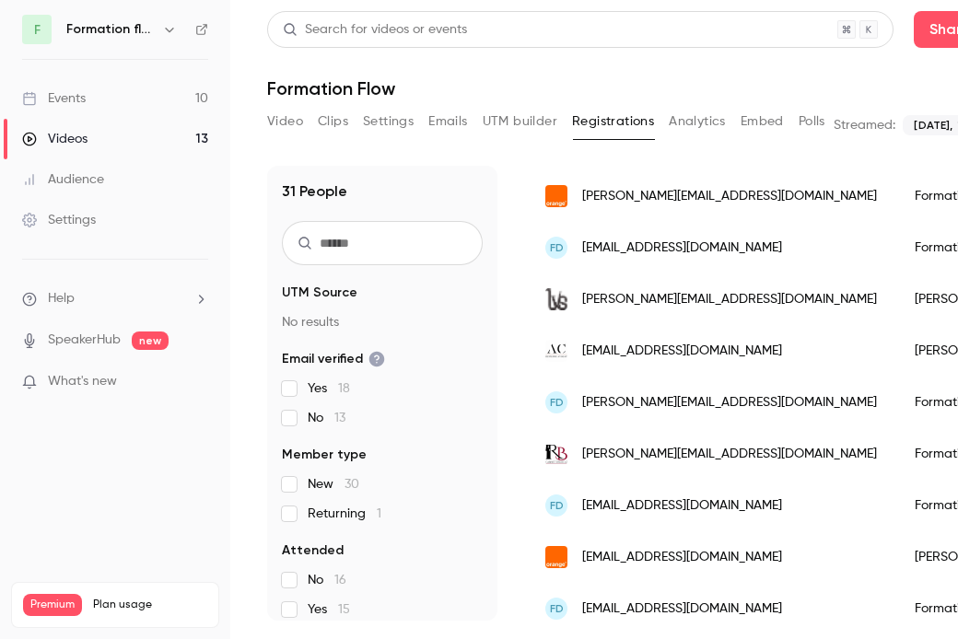
click at [657, 203] on span "evelyne.hanau@orange.fr" at bounding box center [729, 196] width 295 height 19
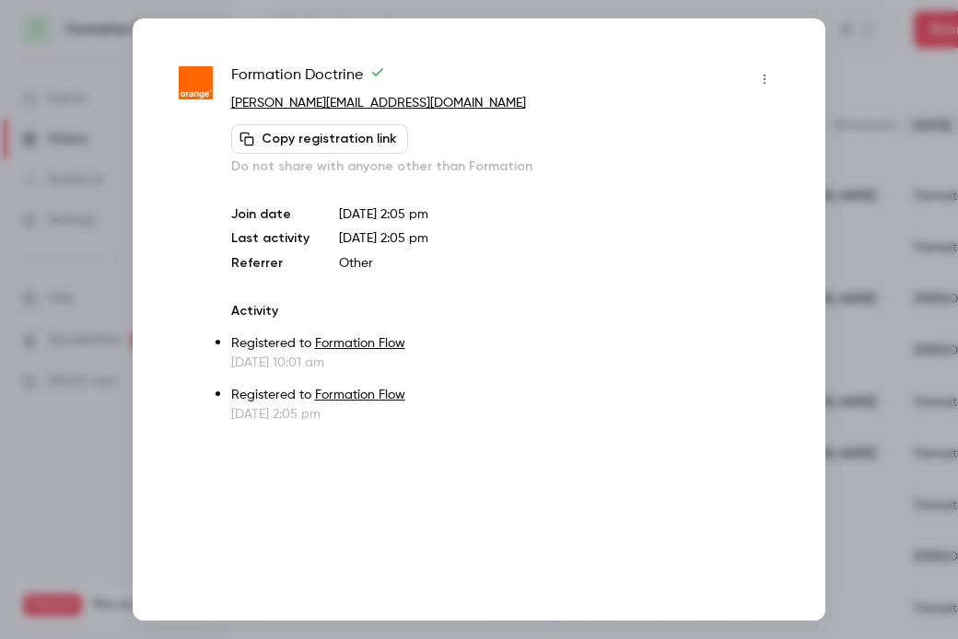
click at [845, 144] on div at bounding box center [479, 319] width 958 height 639
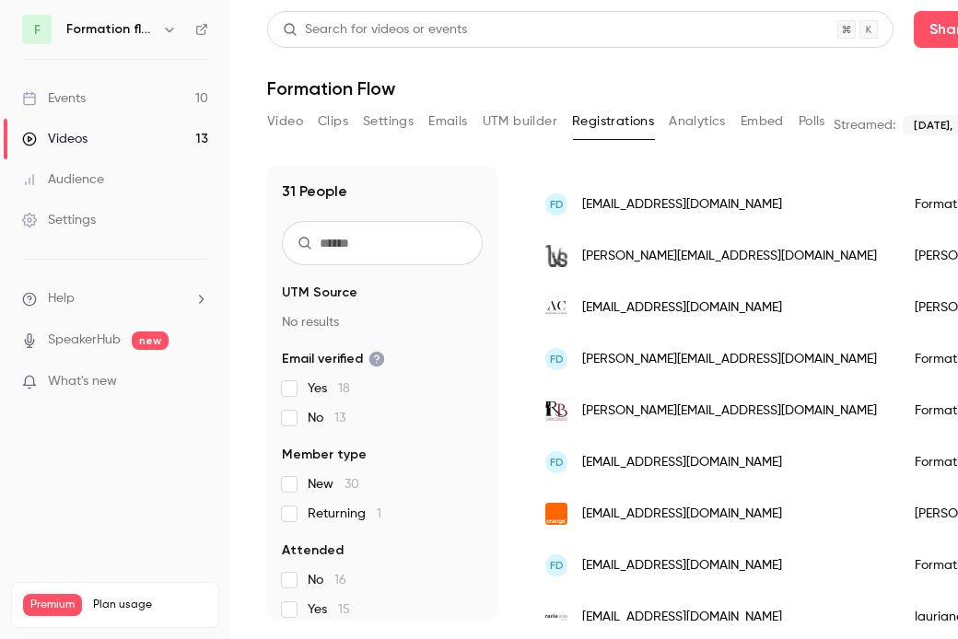
scroll to position [1162, 0]
click at [700, 215] on div "FD laurabessaiah.avocat@gmail.com" at bounding box center [711, 204] width 369 height 52
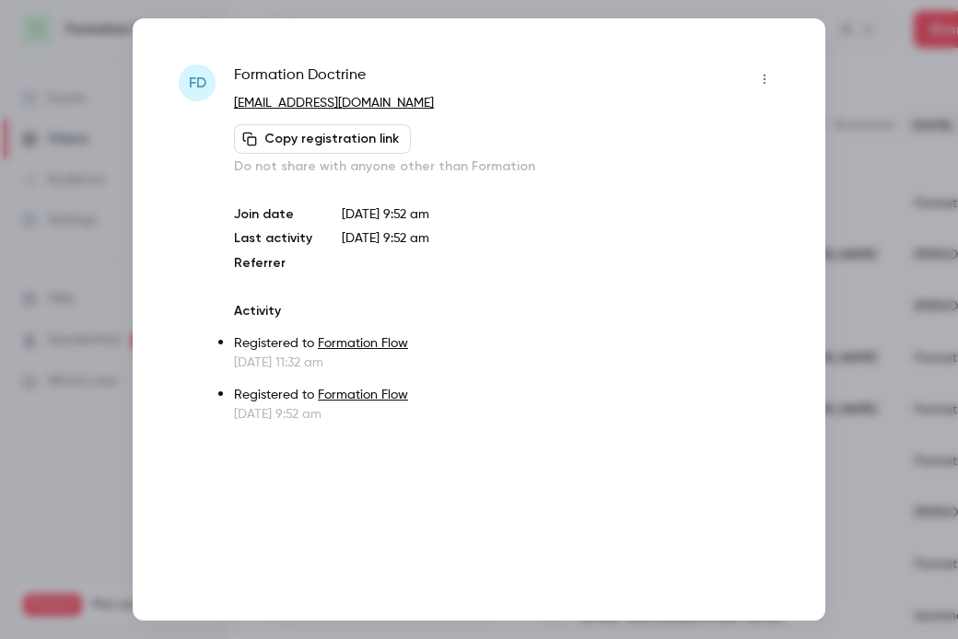
click at [862, 132] on div at bounding box center [479, 319] width 958 height 639
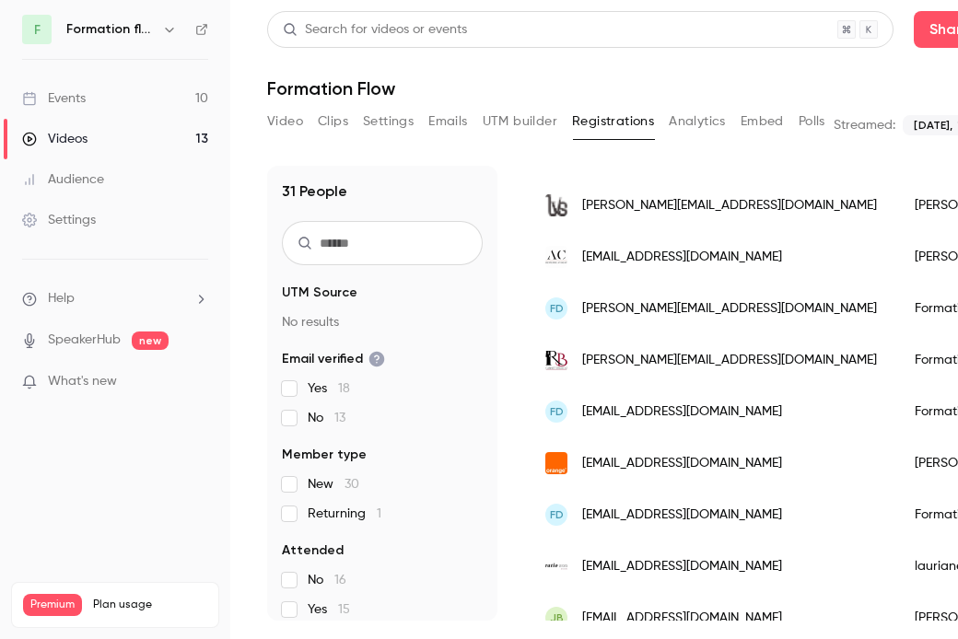
scroll to position [1215, 0]
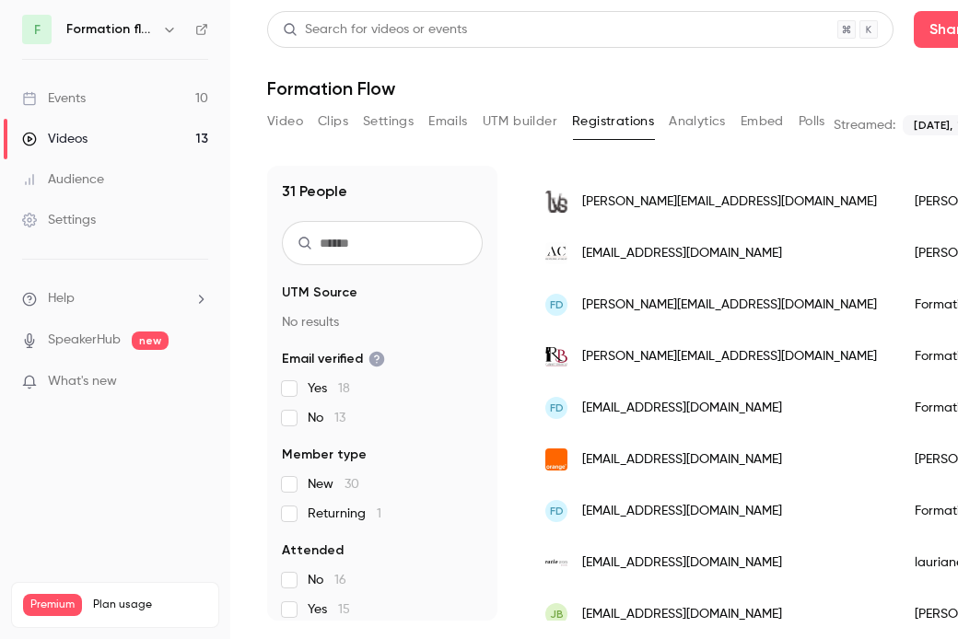
click at [688, 200] on span "x.vanderhaegen@lvs-expertise.fr" at bounding box center [729, 201] width 295 height 19
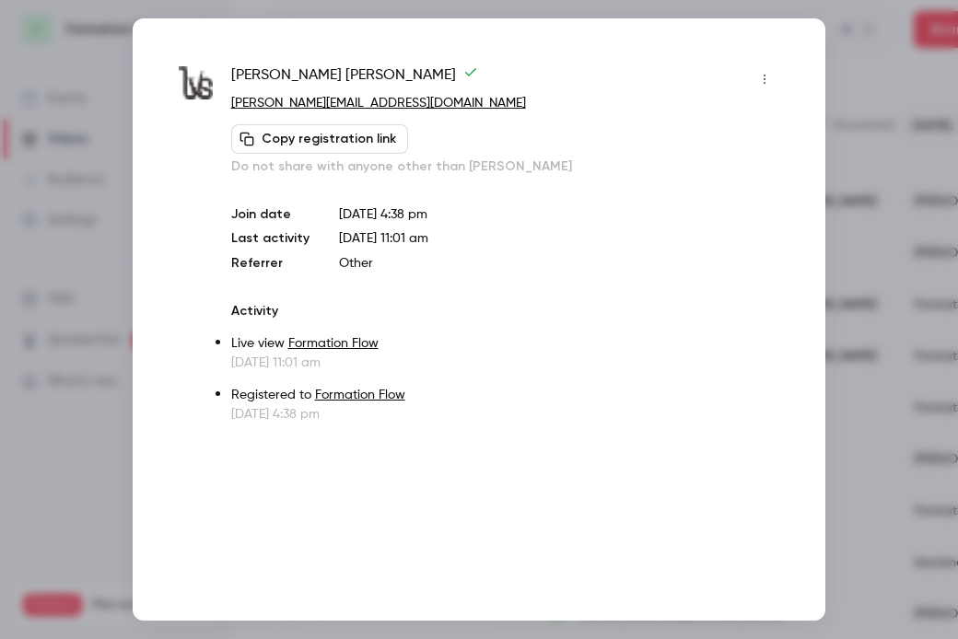
click at [871, 199] on div at bounding box center [479, 319] width 958 height 639
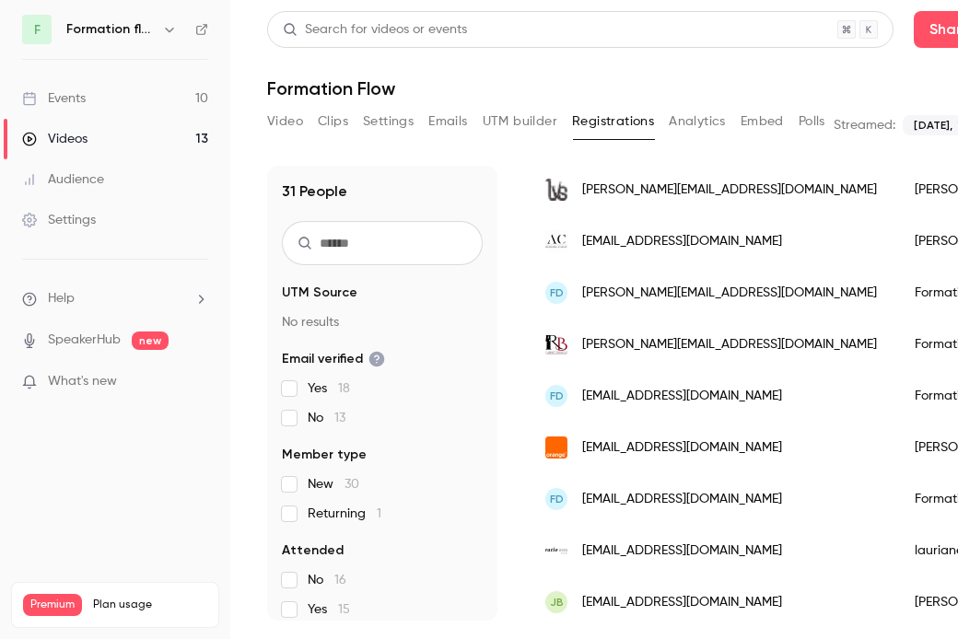
scroll to position [1232, 0]
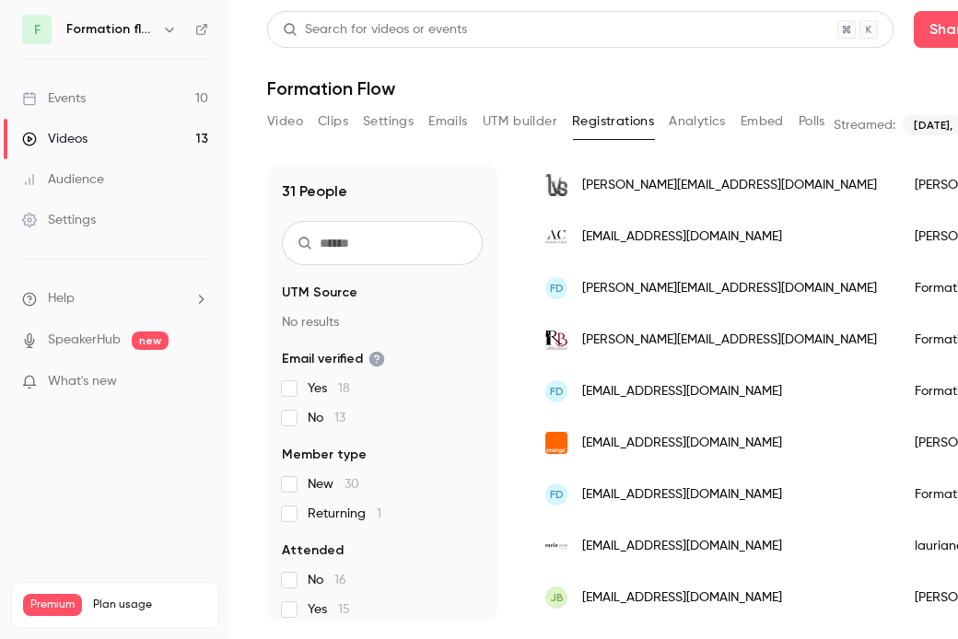
click at [645, 184] on span "x.vanderhaegen@lvs-expertise.fr" at bounding box center [729, 185] width 295 height 19
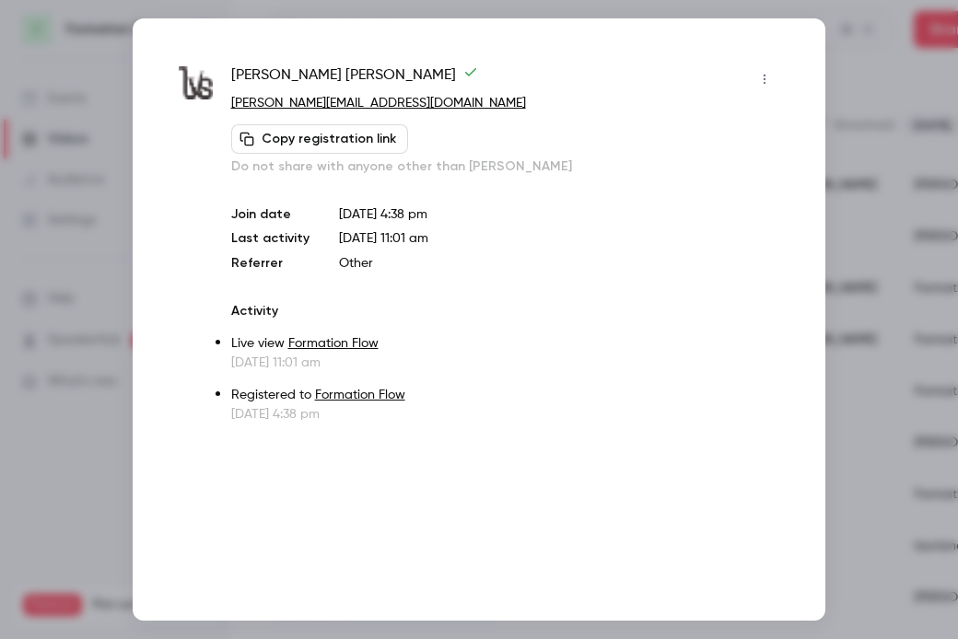
click at [853, 88] on div at bounding box center [479, 319] width 958 height 639
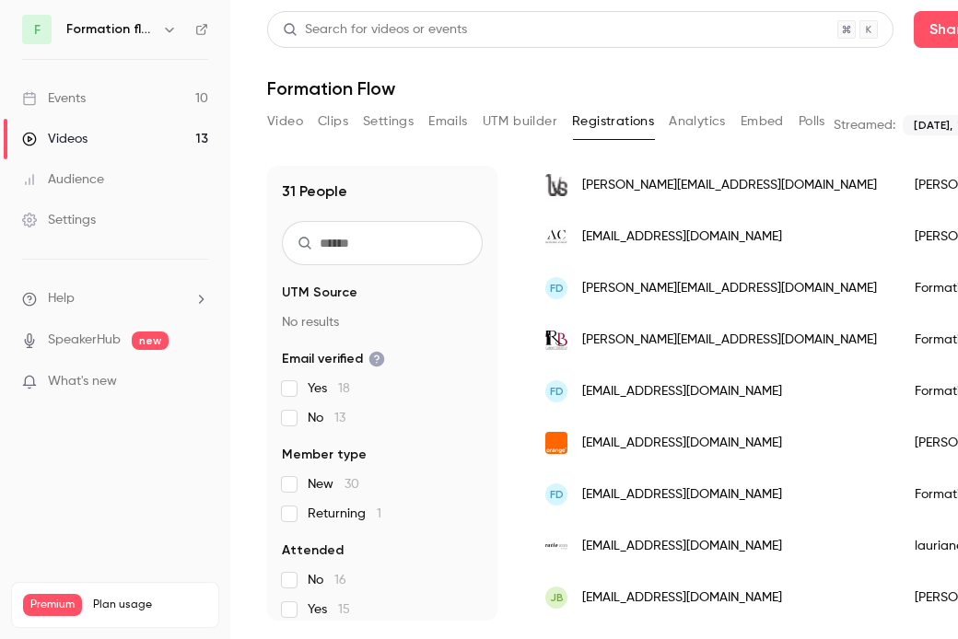
click at [650, 236] on span "acd@devienne-avocat.fr" at bounding box center [682, 236] width 200 height 19
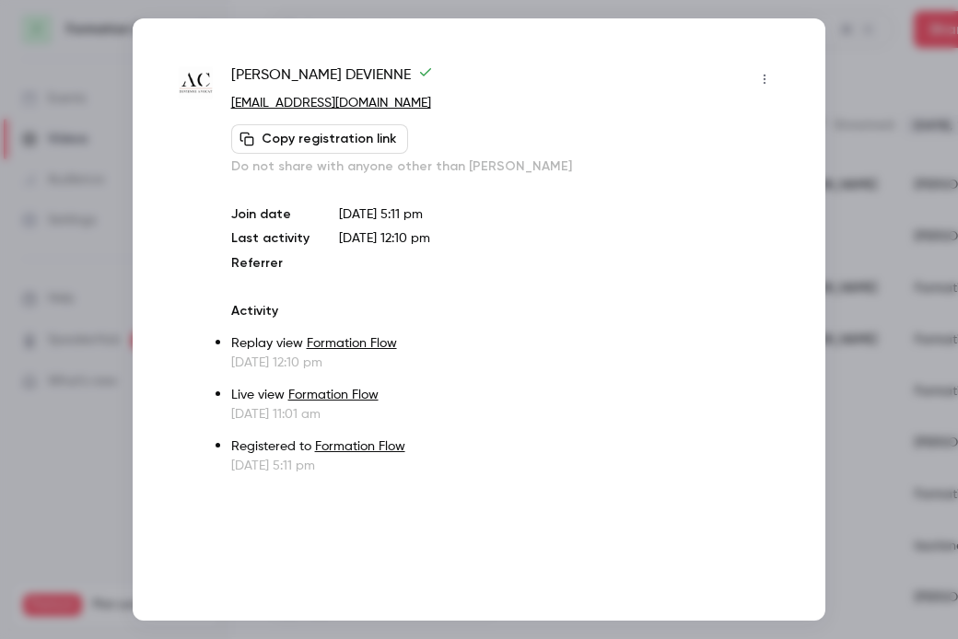
click at [861, 160] on div at bounding box center [479, 319] width 958 height 639
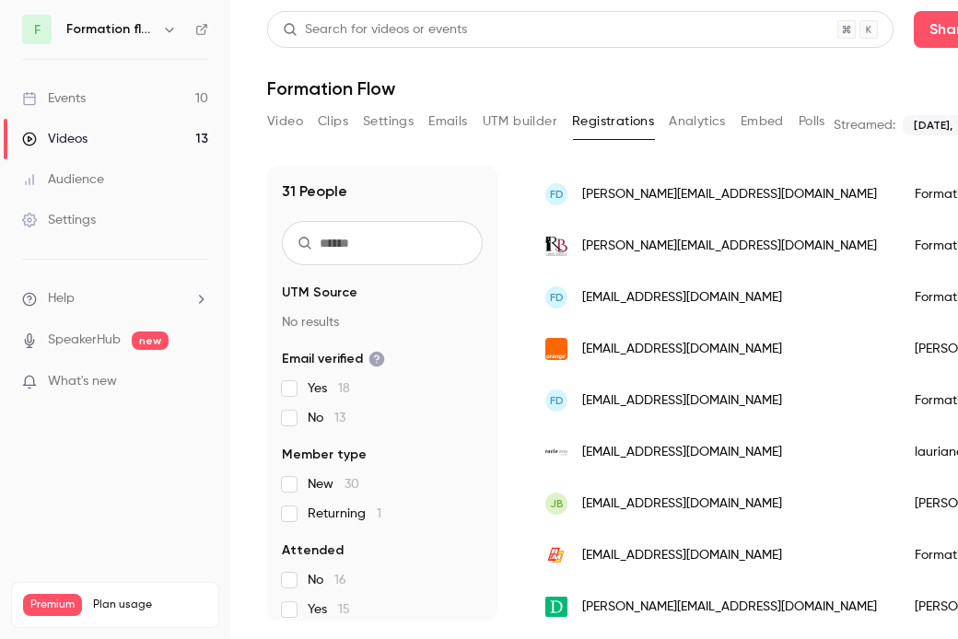
scroll to position [1329, 0]
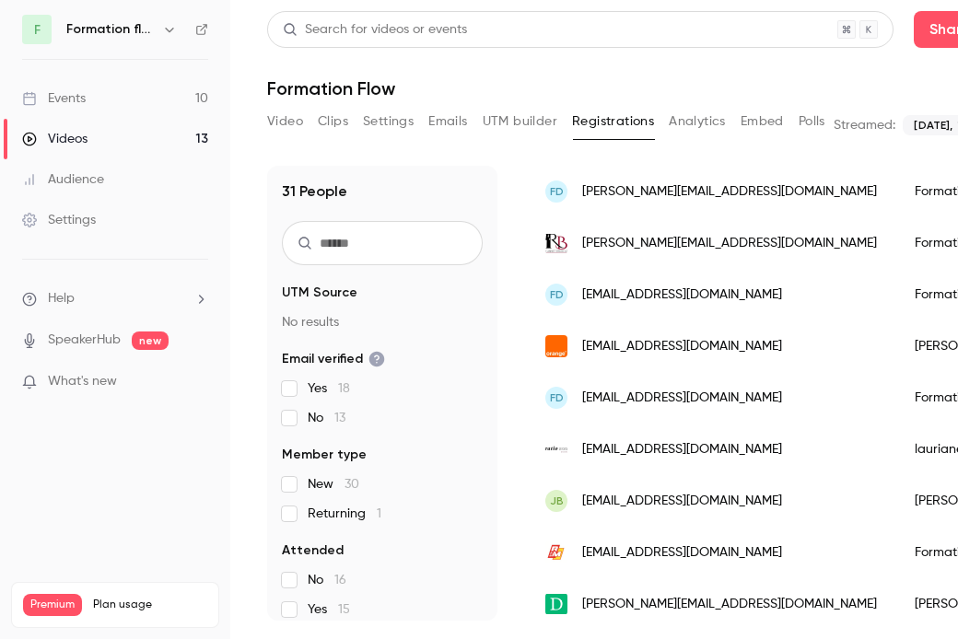
click at [673, 196] on span "audrey.louapre@gmail.com" at bounding box center [729, 191] width 295 height 19
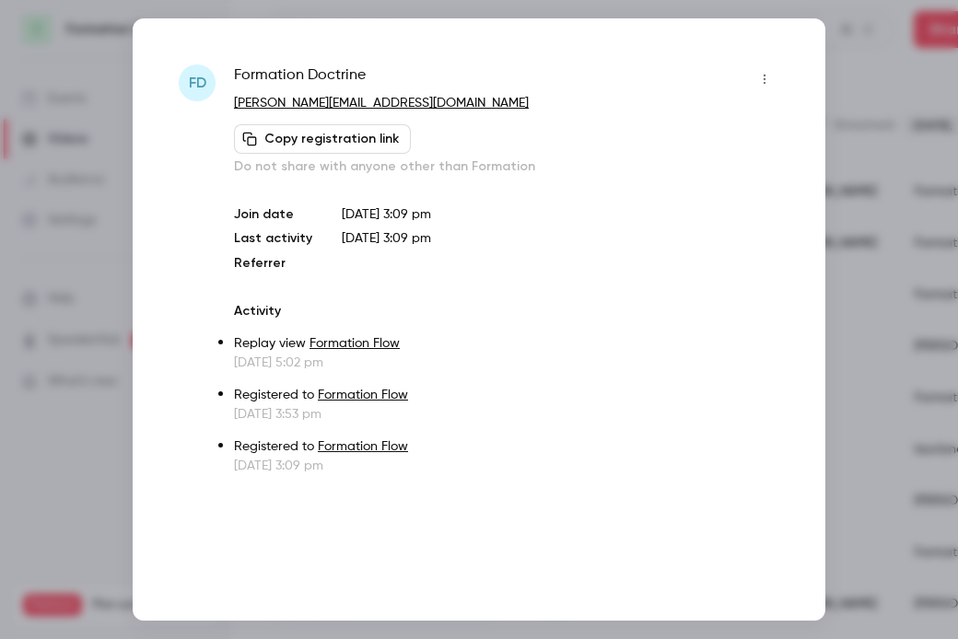
click at [882, 250] on div at bounding box center [479, 319] width 958 height 639
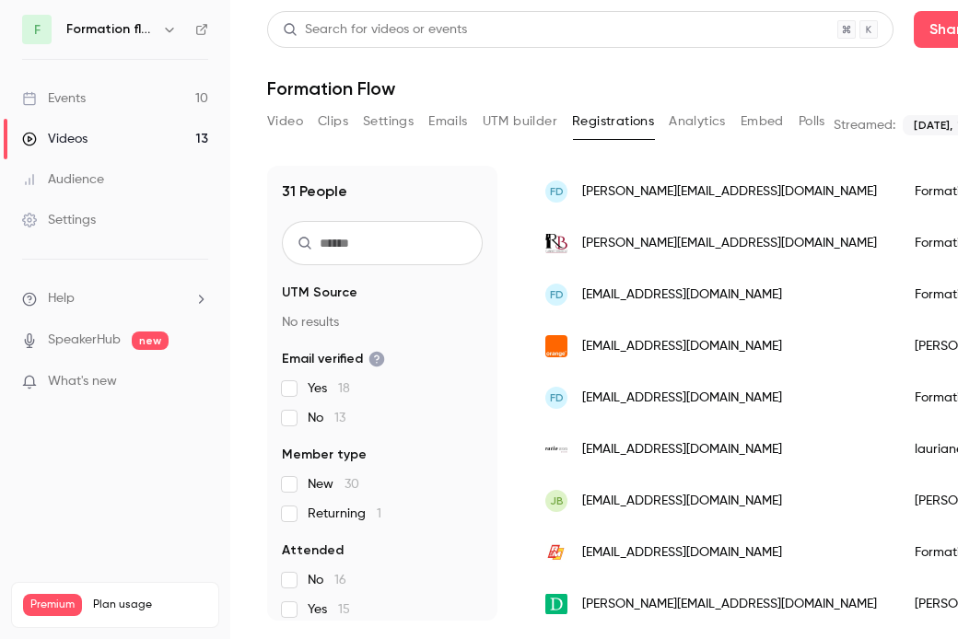
scroll to position [1338, 0]
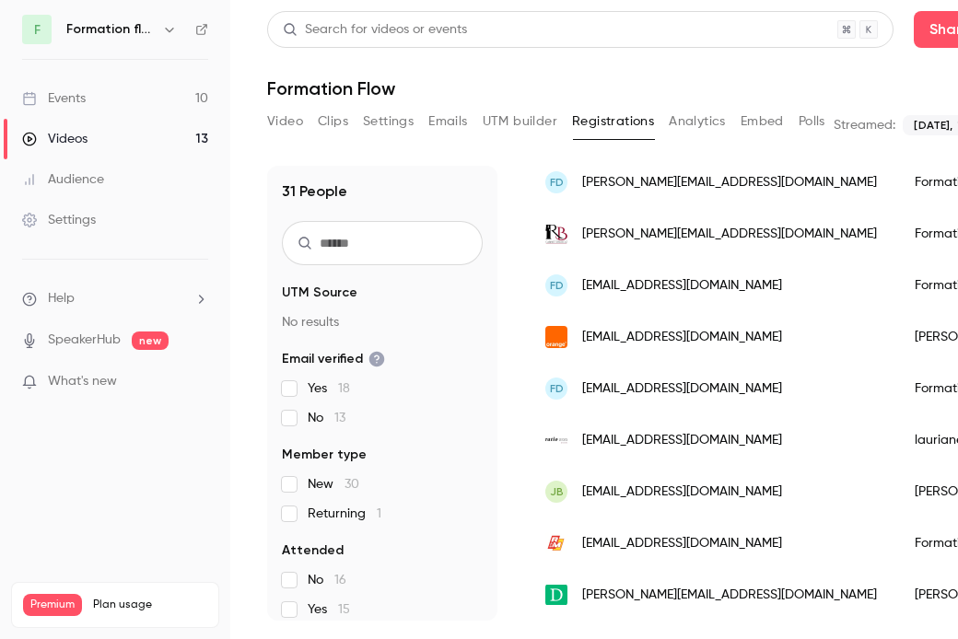
click at [715, 239] on span "karla@rodriguesberaldi-avocat.com" at bounding box center [729, 234] width 295 height 19
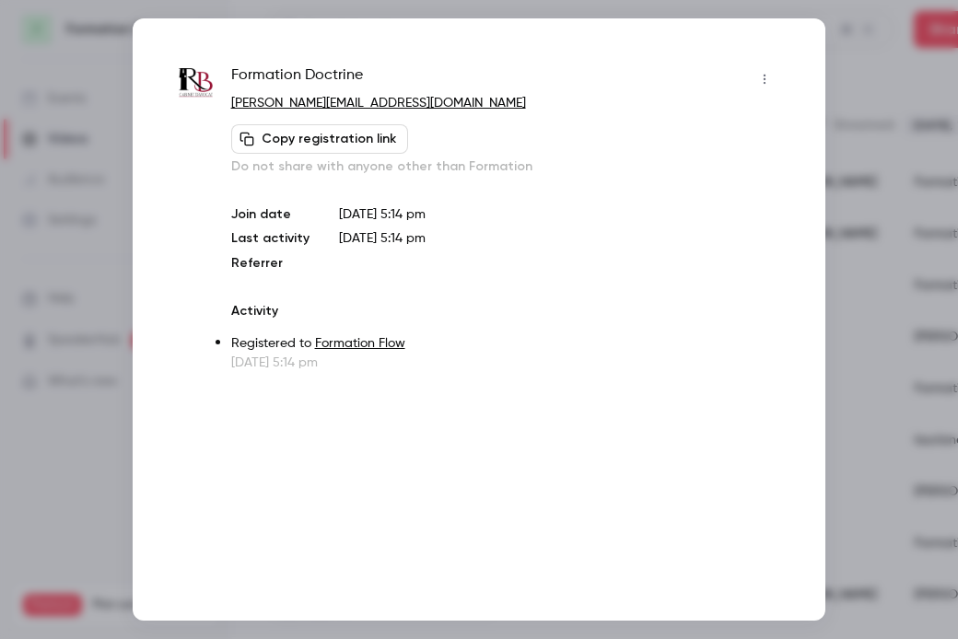
click at [858, 83] on div at bounding box center [479, 319] width 958 height 639
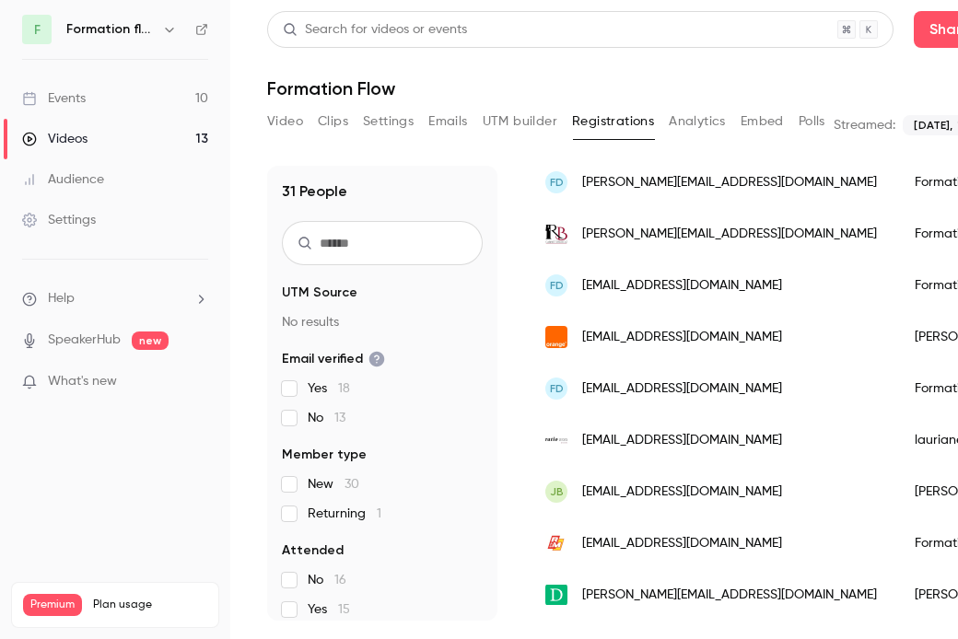
click at [684, 287] on span "mwoch.contactavocat@gmail.com" at bounding box center [682, 285] width 200 height 19
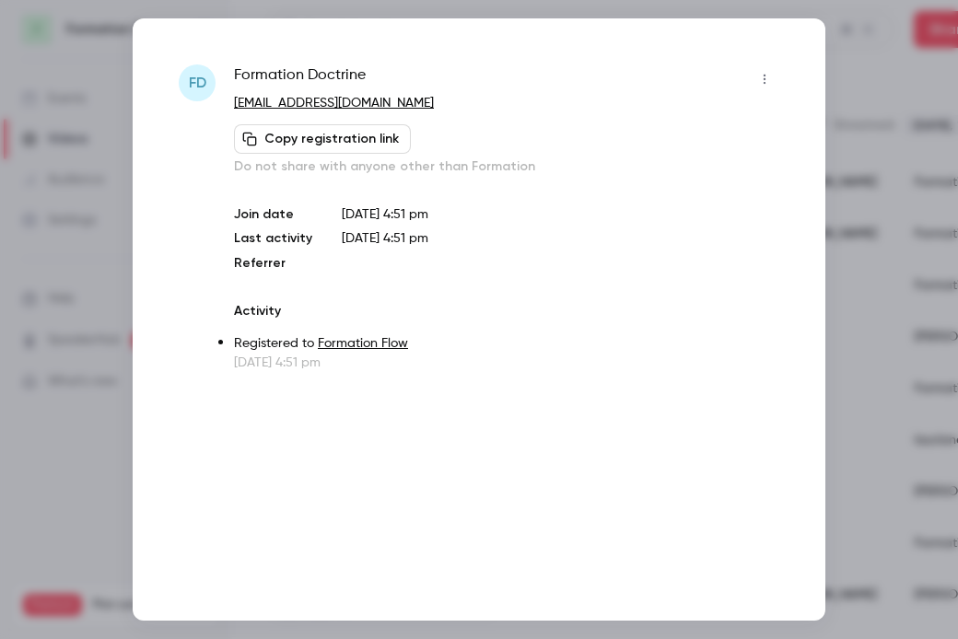
click at [849, 233] on div at bounding box center [479, 319] width 958 height 639
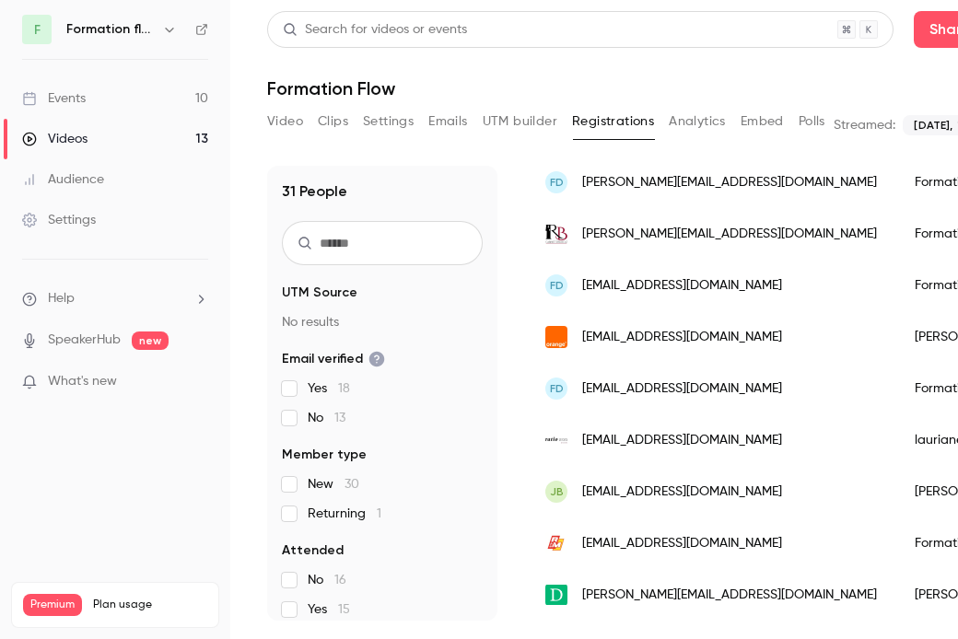
click at [622, 337] on span "[EMAIL_ADDRESS][DOMAIN_NAME]" at bounding box center [682, 337] width 200 height 19
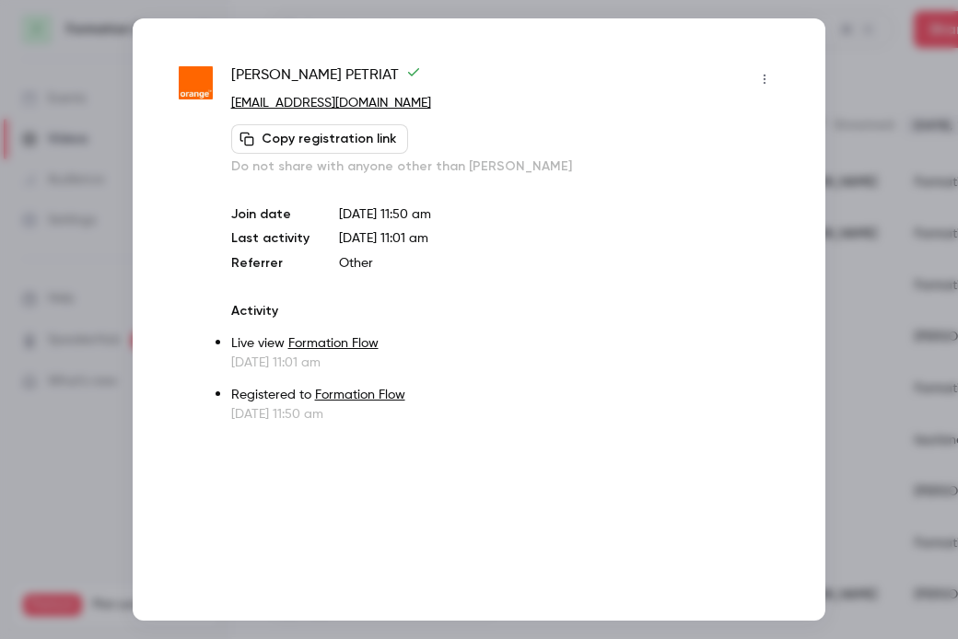
click at [890, 197] on div at bounding box center [479, 319] width 958 height 639
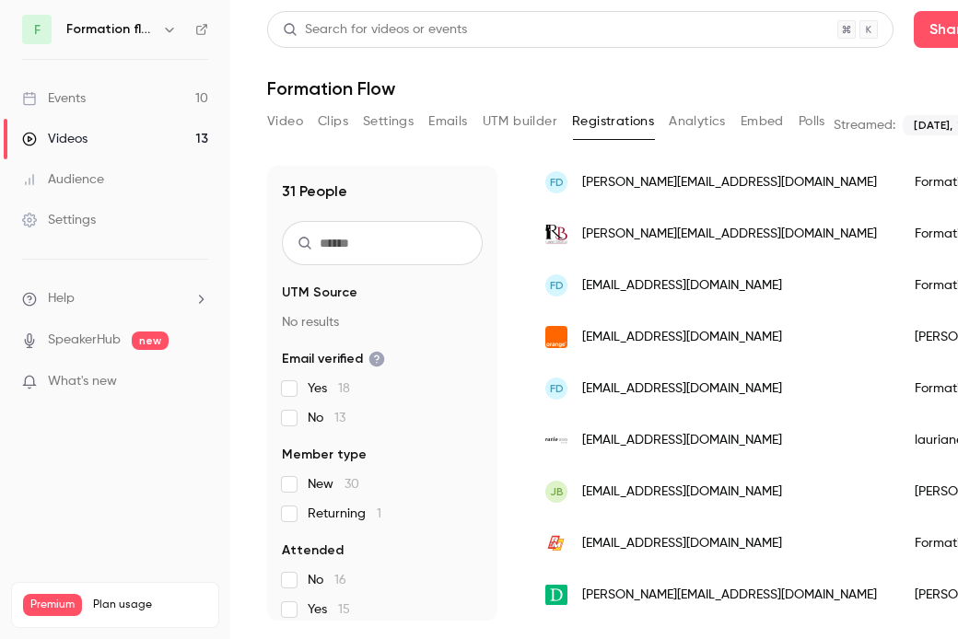
click at [667, 396] on span "lefevredidier@avocalencon.fr" at bounding box center [682, 388] width 200 height 19
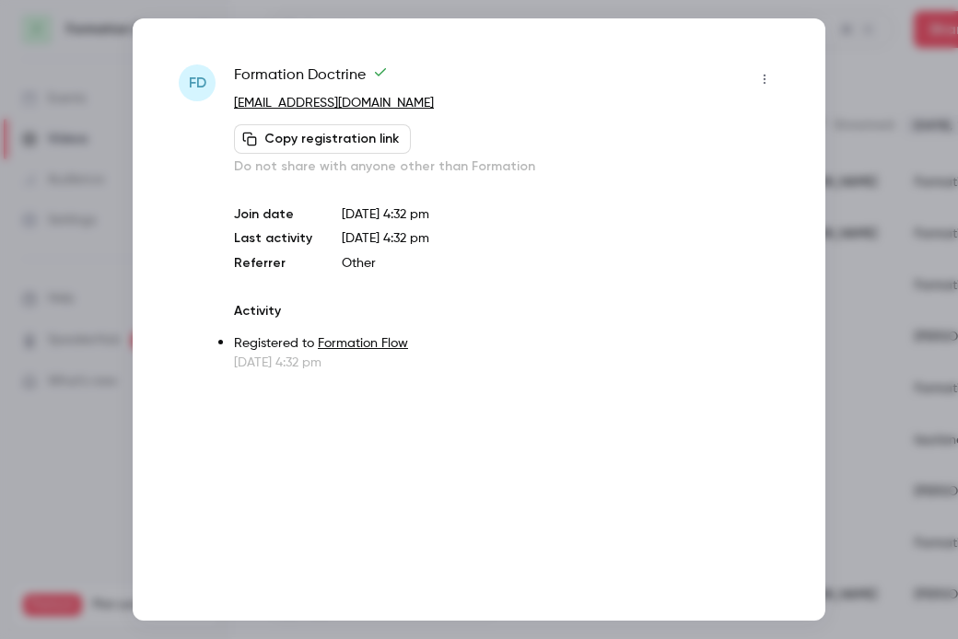
click at [909, 157] on div at bounding box center [479, 319] width 958 height 639
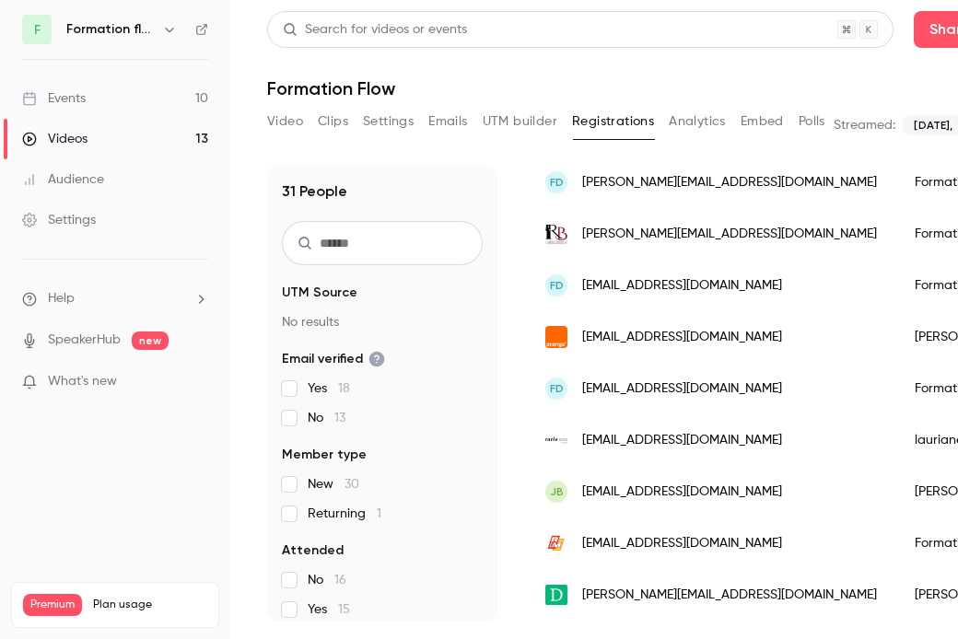
click at [662, 440] on span "lauriane.cenedese@ratio-legis.fr" at bounding box center [682, 440] width 200 height 19
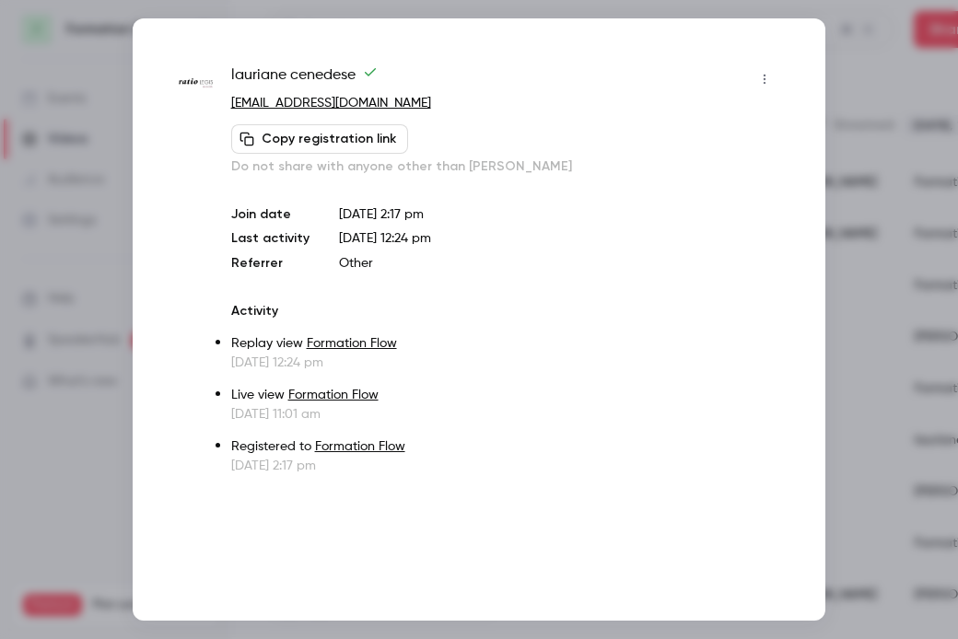
click at [882, 174] on div at bounding box center [479, 319] width 958 height 639
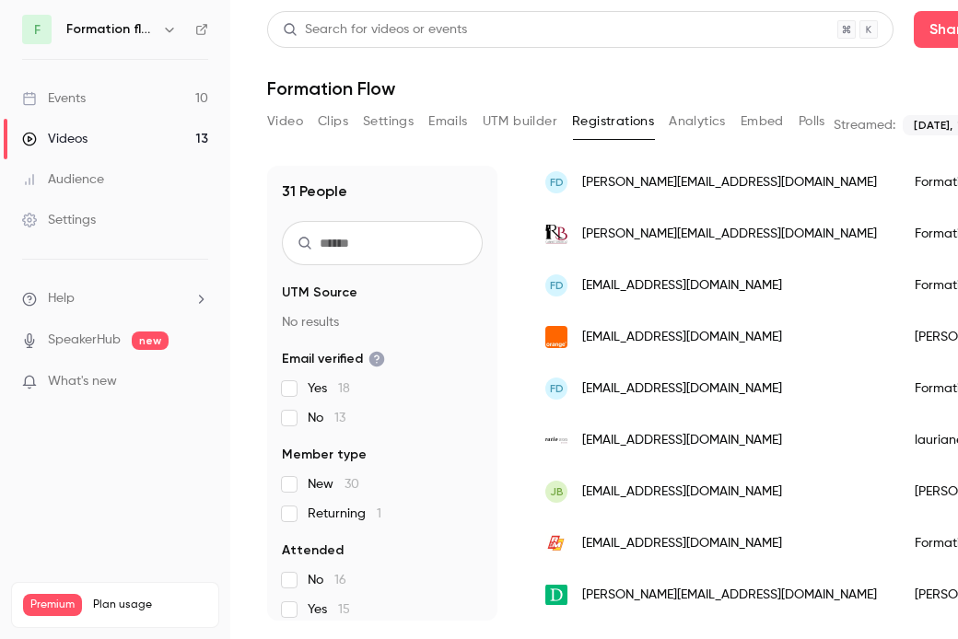
click at [612, 492] on span "paris@baloup.fr" at bounding box center [682, 491] width 200 height 19
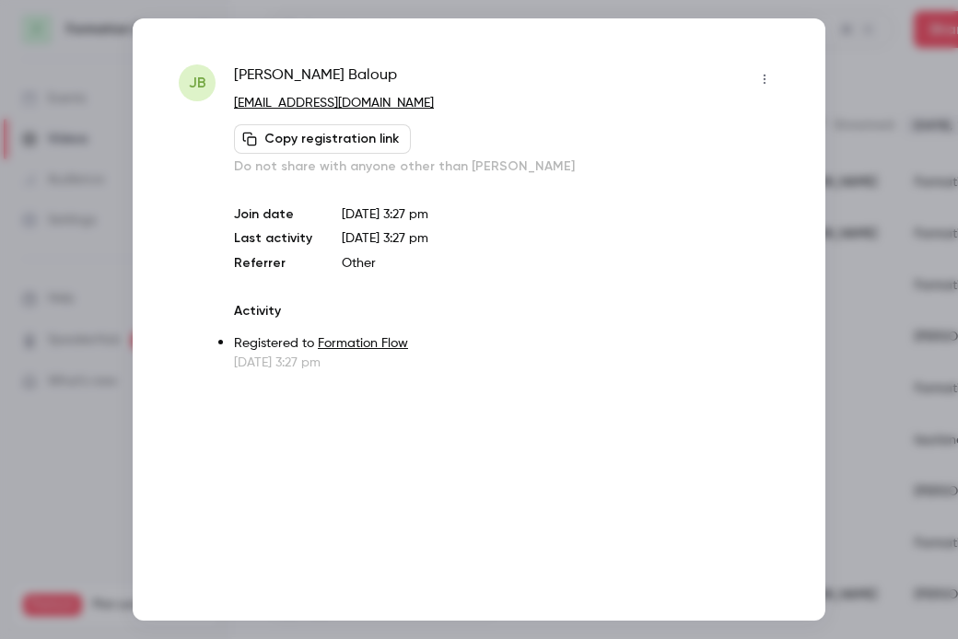
click at [902, 70] on div at bounding box center [479, 319] width 958 height 639
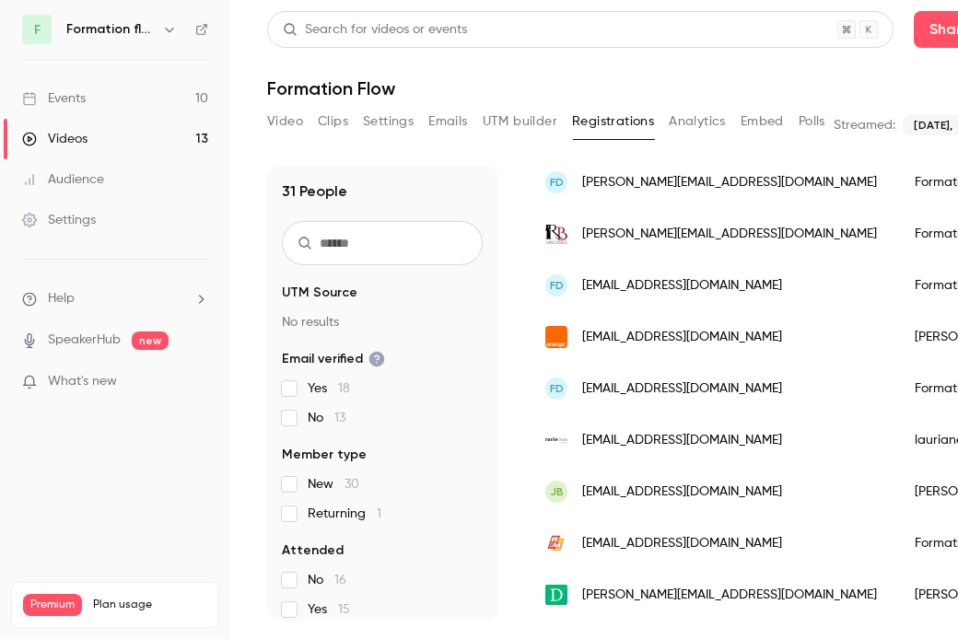
click at [682, 536] on span "mourad.lahouel@rogermartin.fr" at bounding box center [682, 543] width 200 height 19
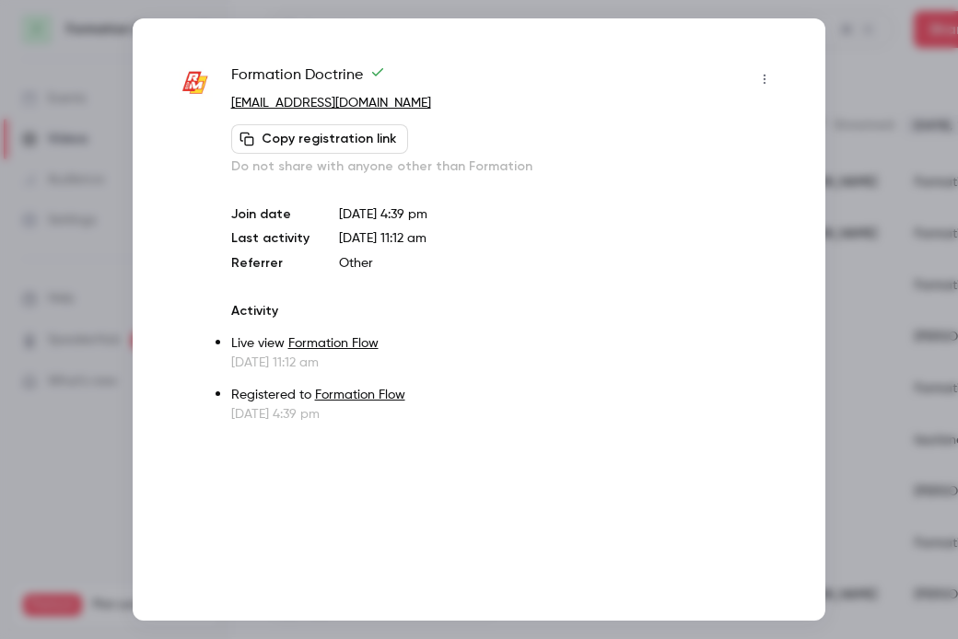
click at [869, 169] on div at bounding box center [479, 319] width 958 height 639
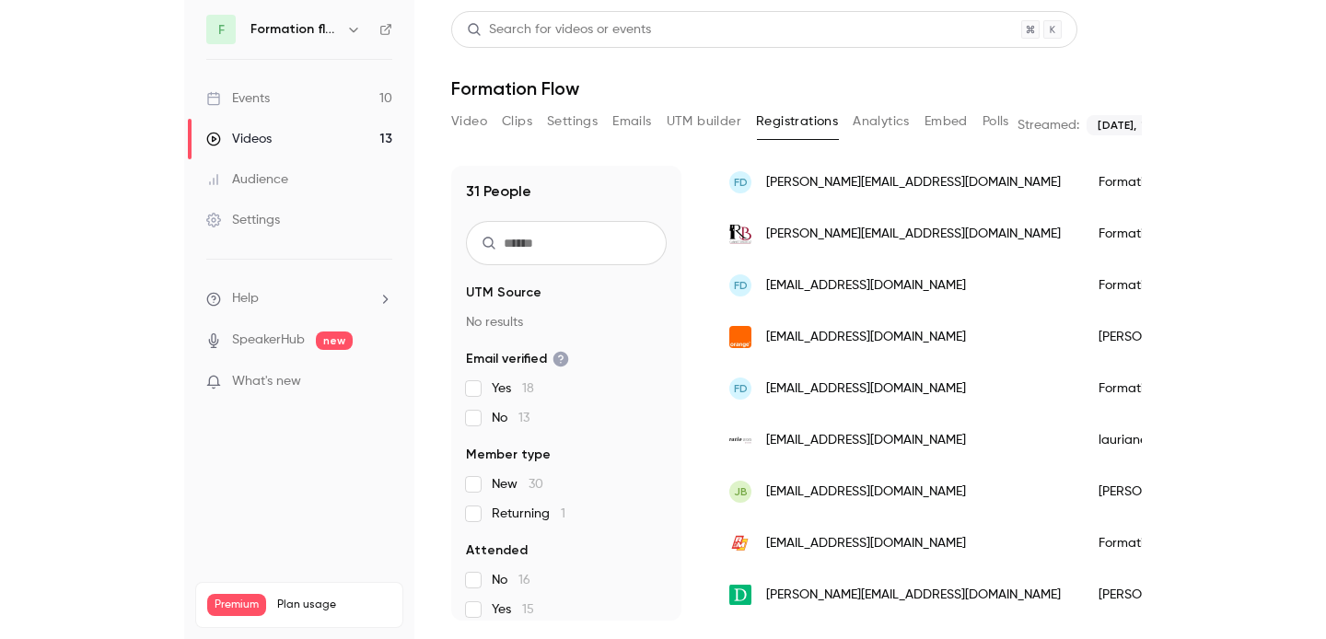
scroll to position [1319, 0]
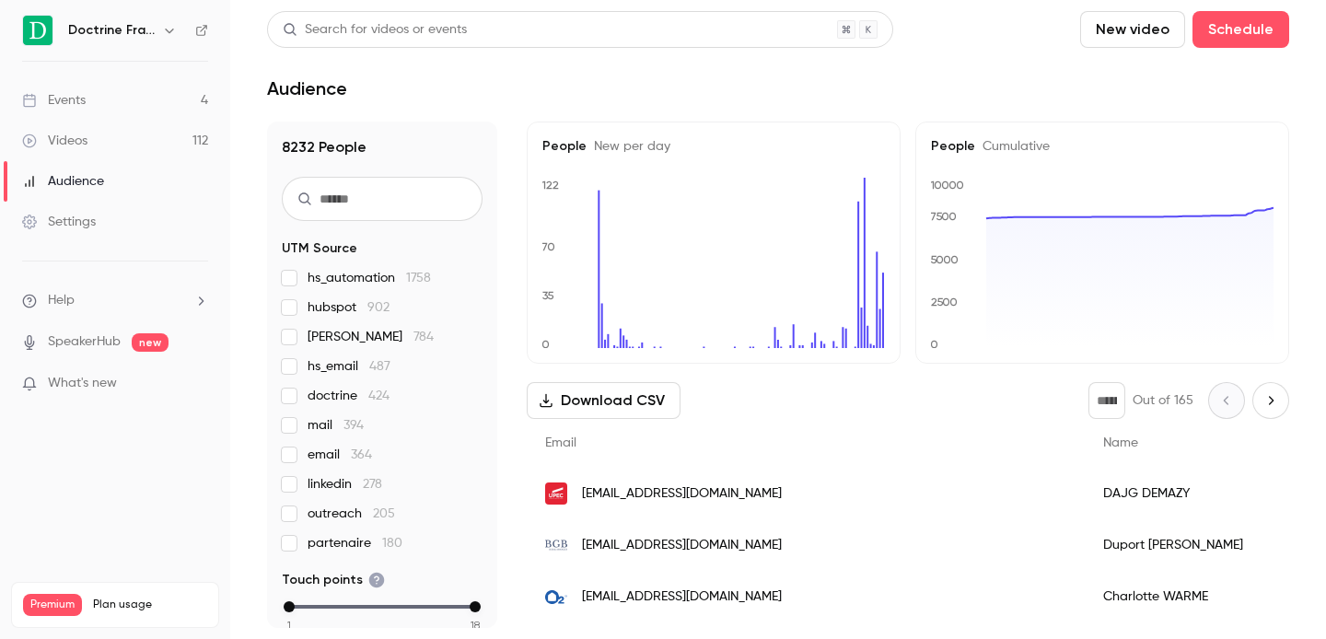
click at [174, 26] on icon "button" at bounding box center [169, 30] width 15 height 15
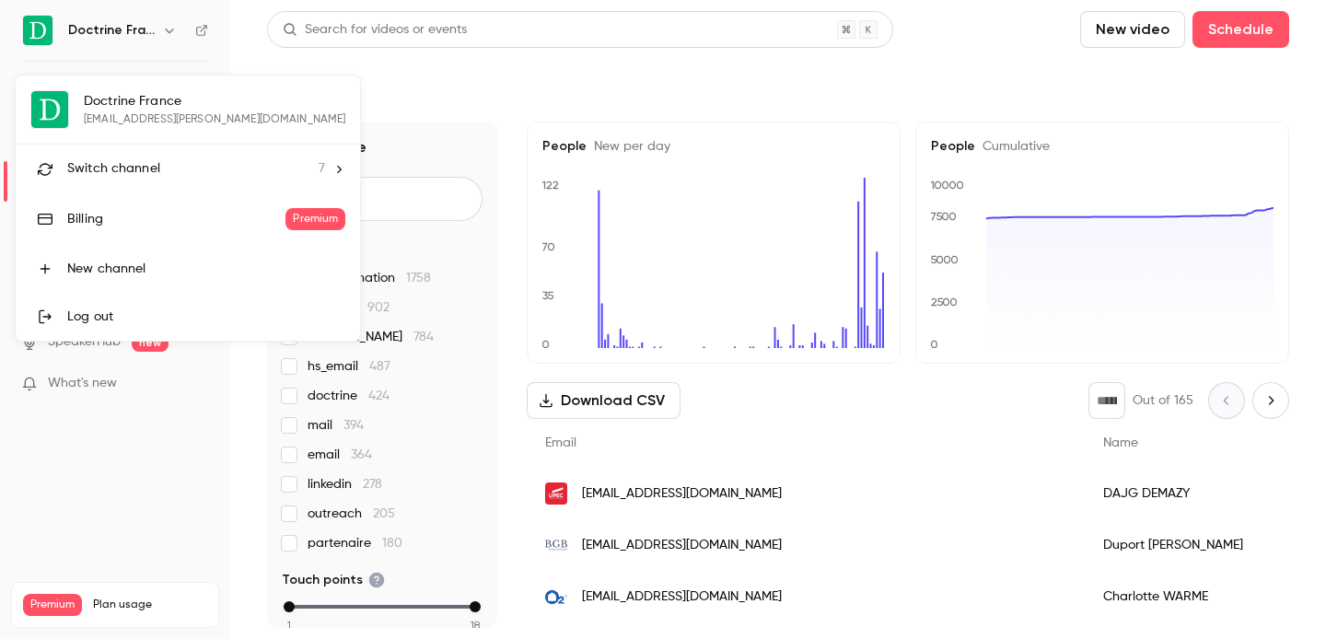
click at [141, 183] on li "Switch channel 7" at bounding box center [188, 169] width 344 height 49
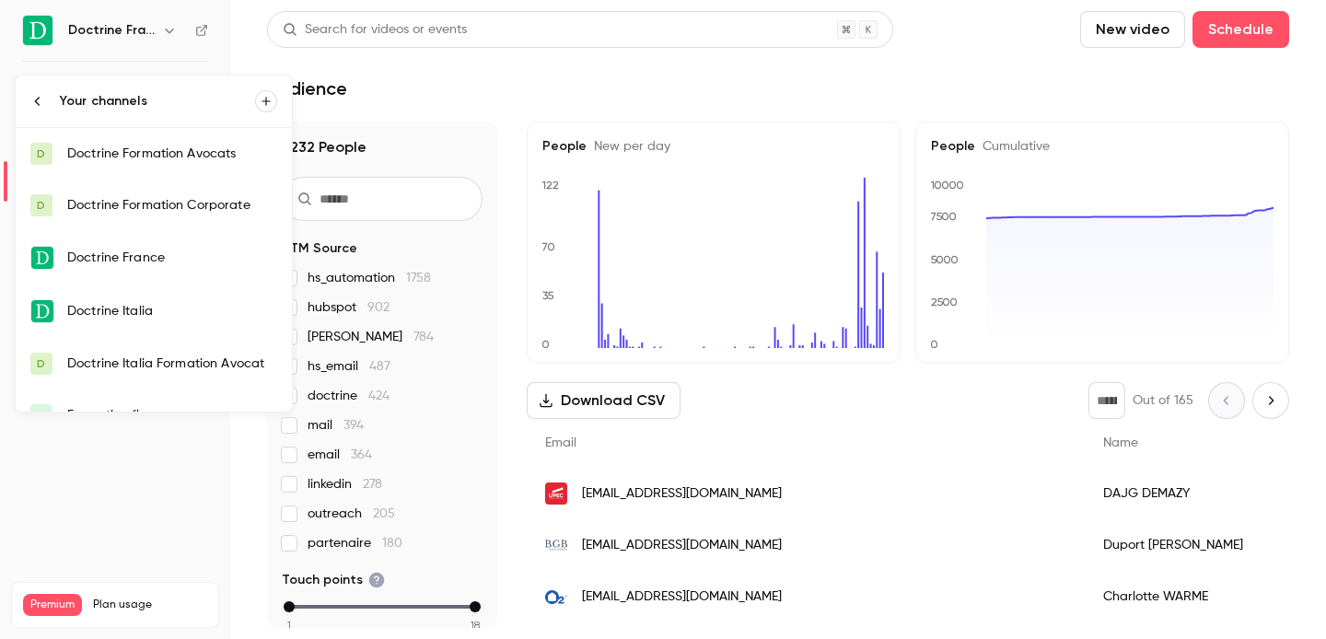
click at [148, 202] on div "Doctrine Formation Corporate" at bounding box center [172, 205] width 210 height 18
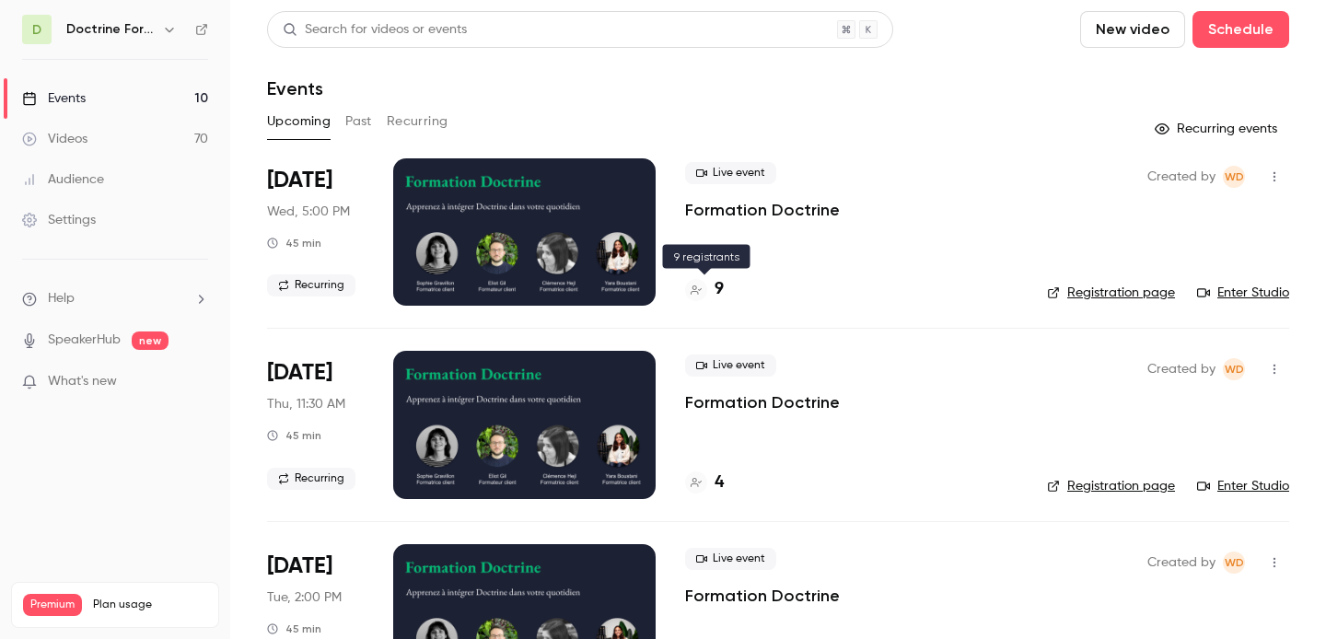
click at [710, 286] on div "9" at bounding box center [704, 289] width 39 height 25
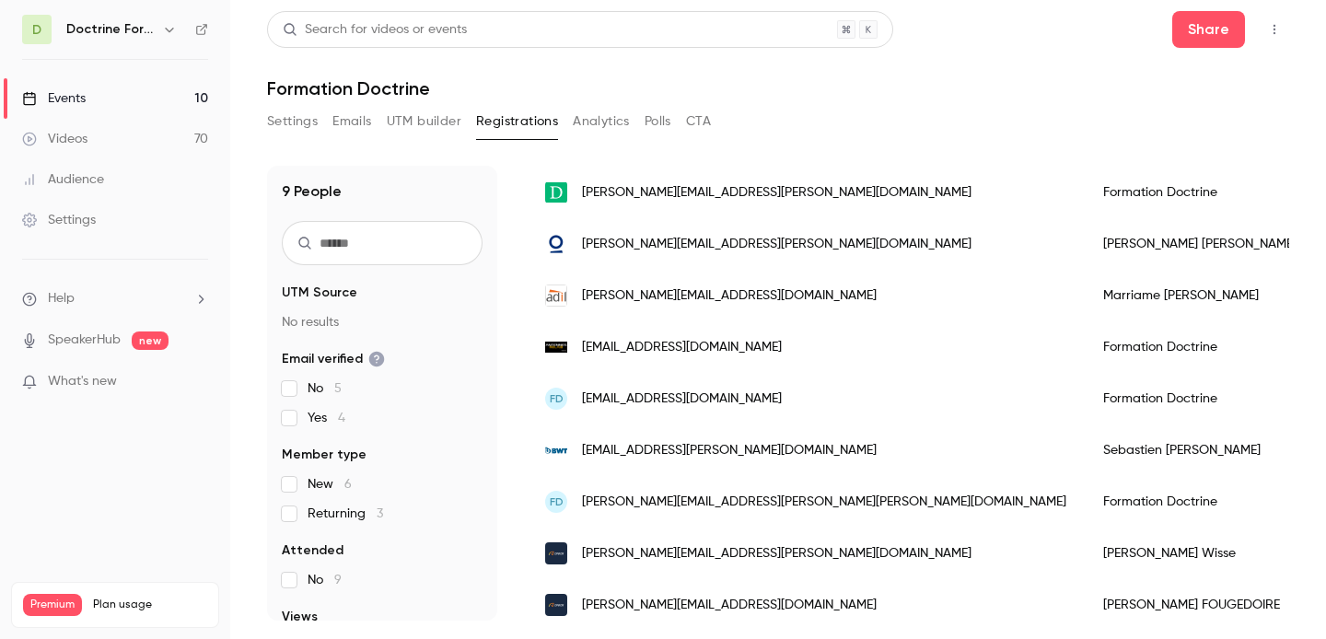
scroll to position [185, 0]
